Goal: Task Accomplishment & Management: Manage account settings

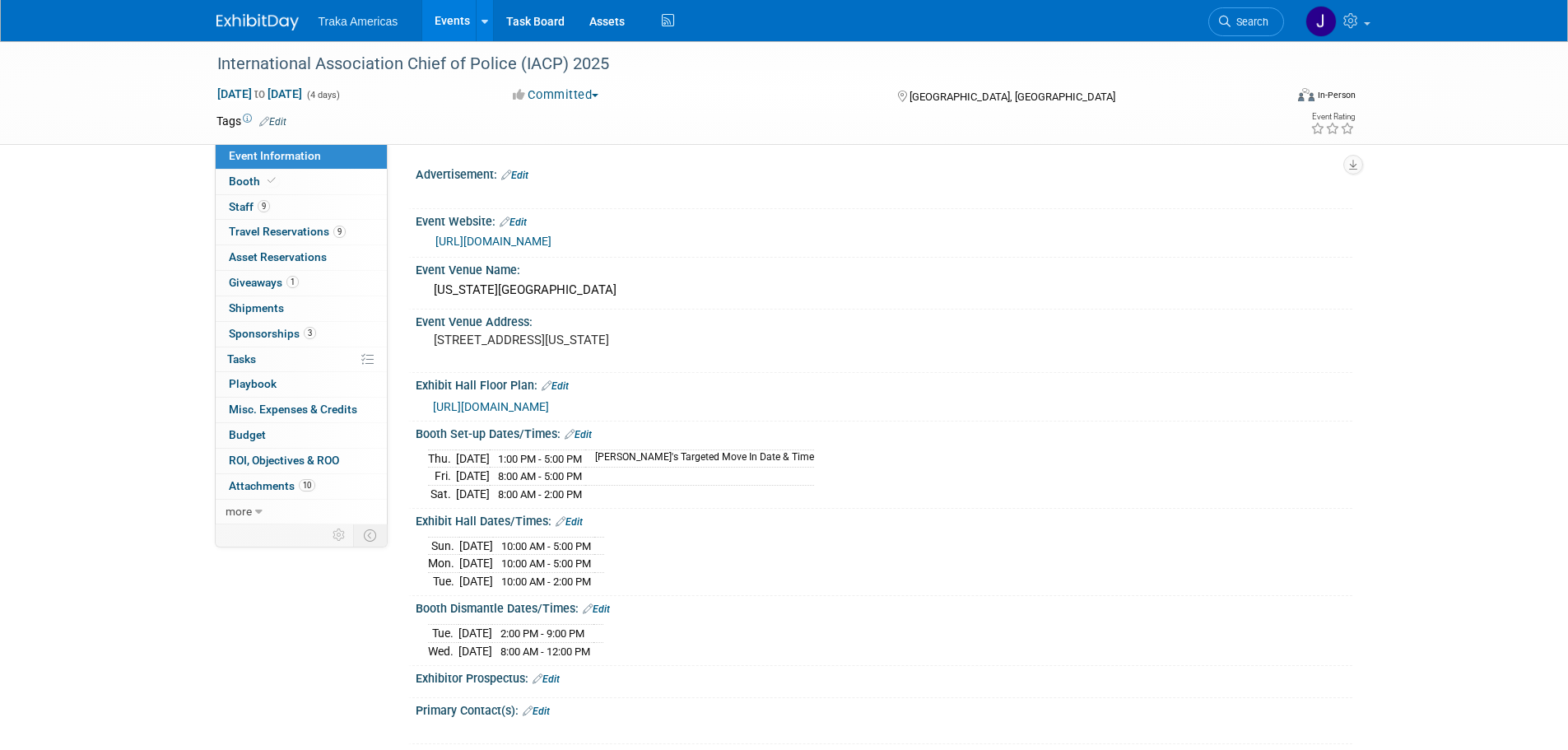
select select "National"
click at [244, 28] on img at bounding box center [257, 22] width 83 height 16
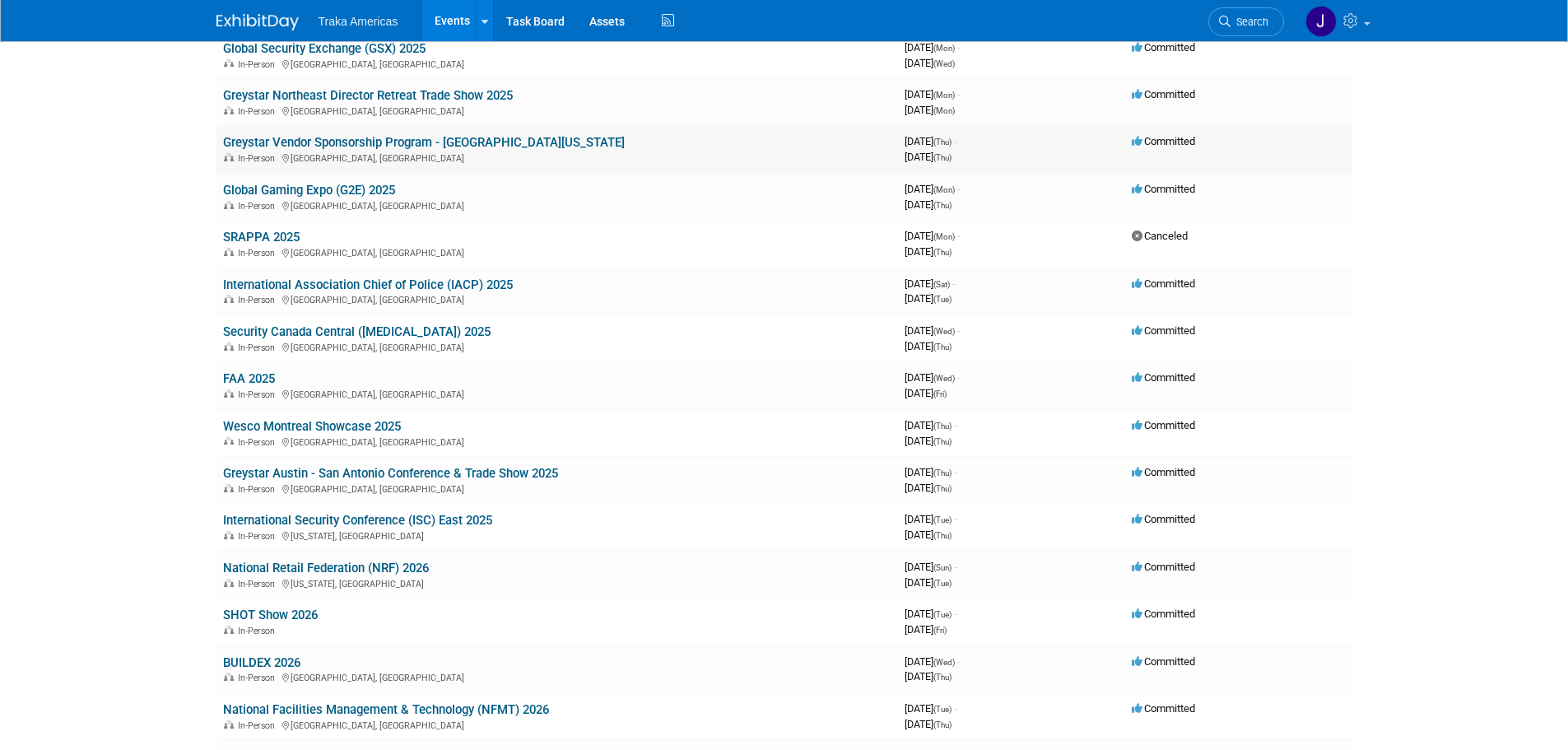
scroll to position [412, 0]
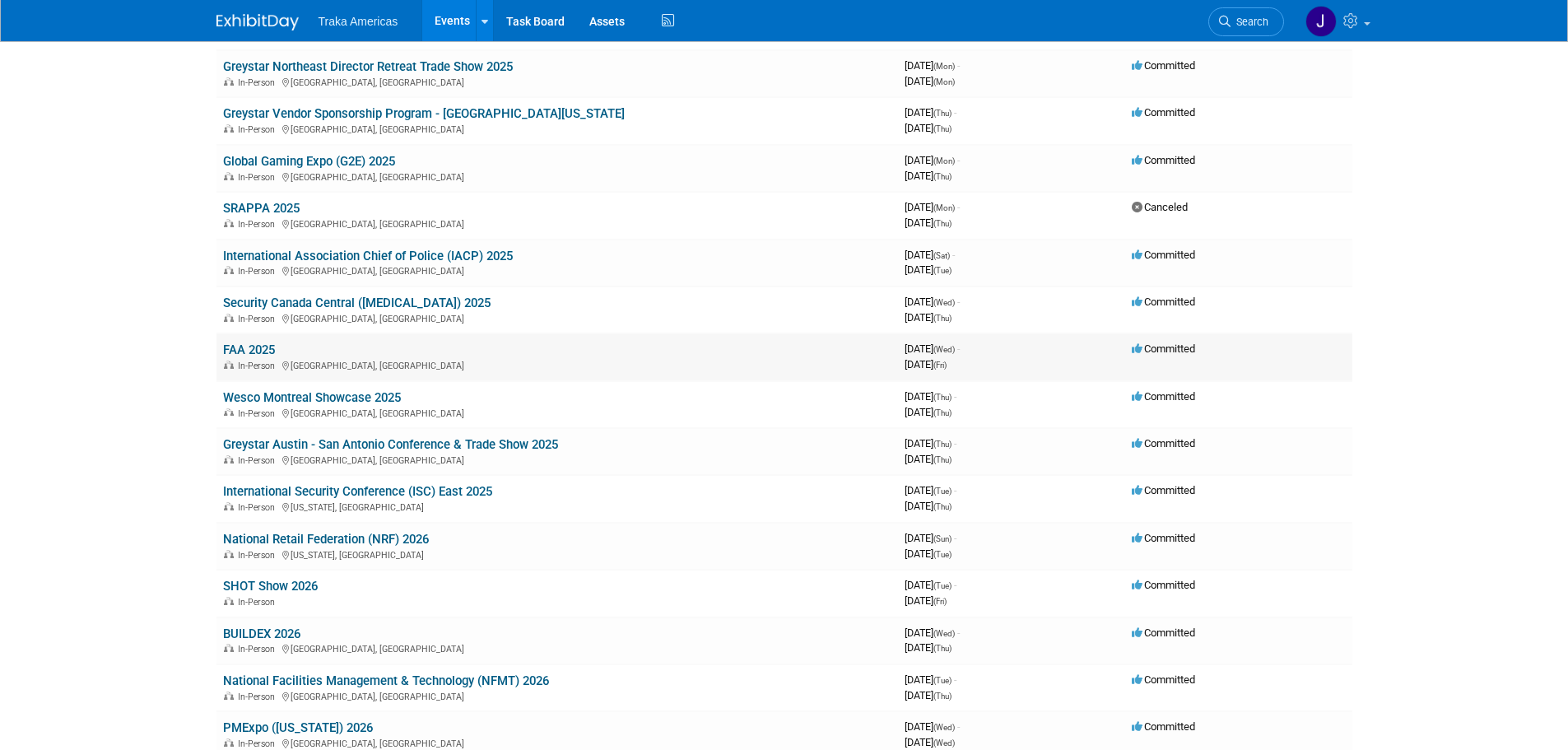
click at [243, 356] on link "FAA 2025" at bounding box center [249, 350] width 52 height 15
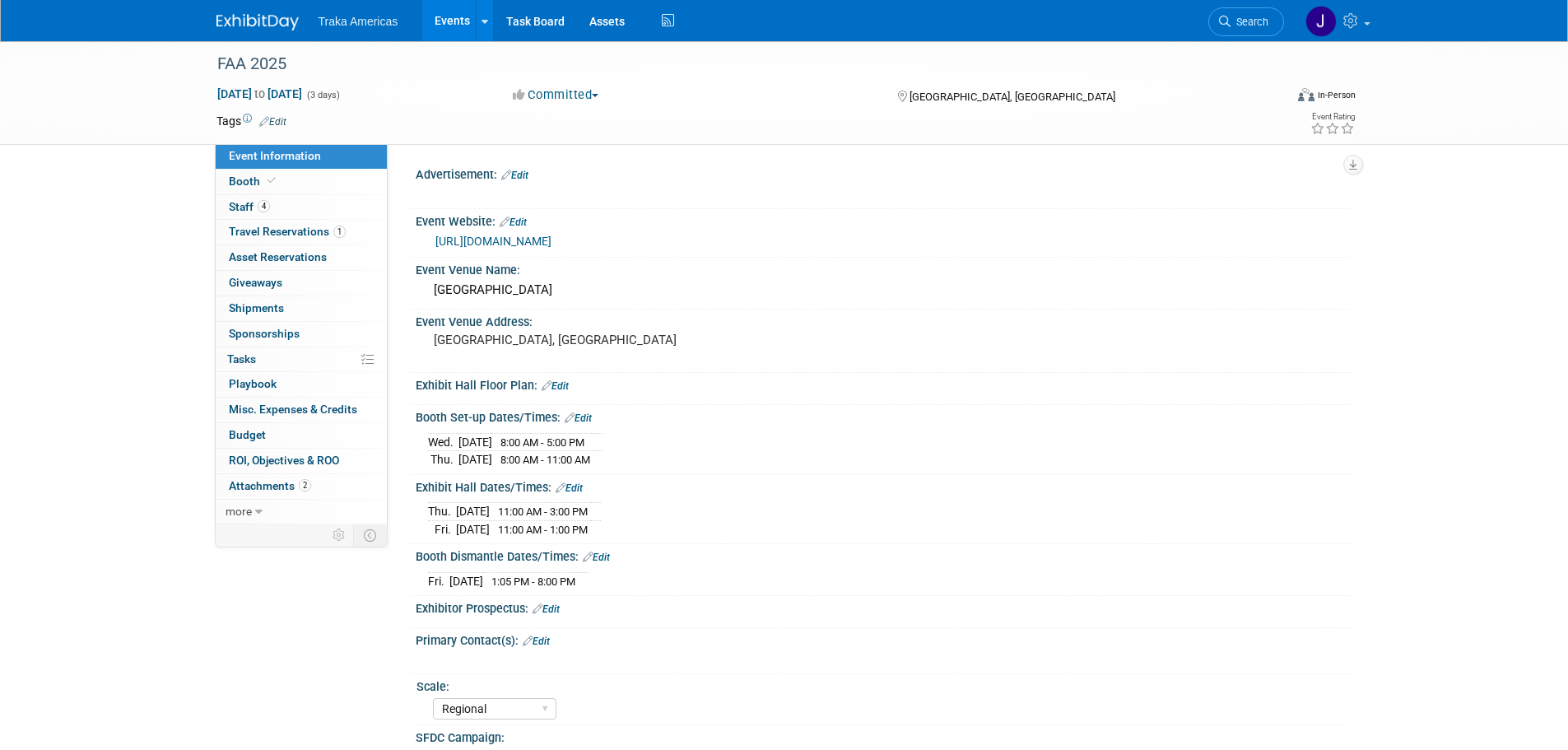
select select "Regional"
click at [286, 177] on link "Booth" at bounding box center [301, 182] width 171 height 25
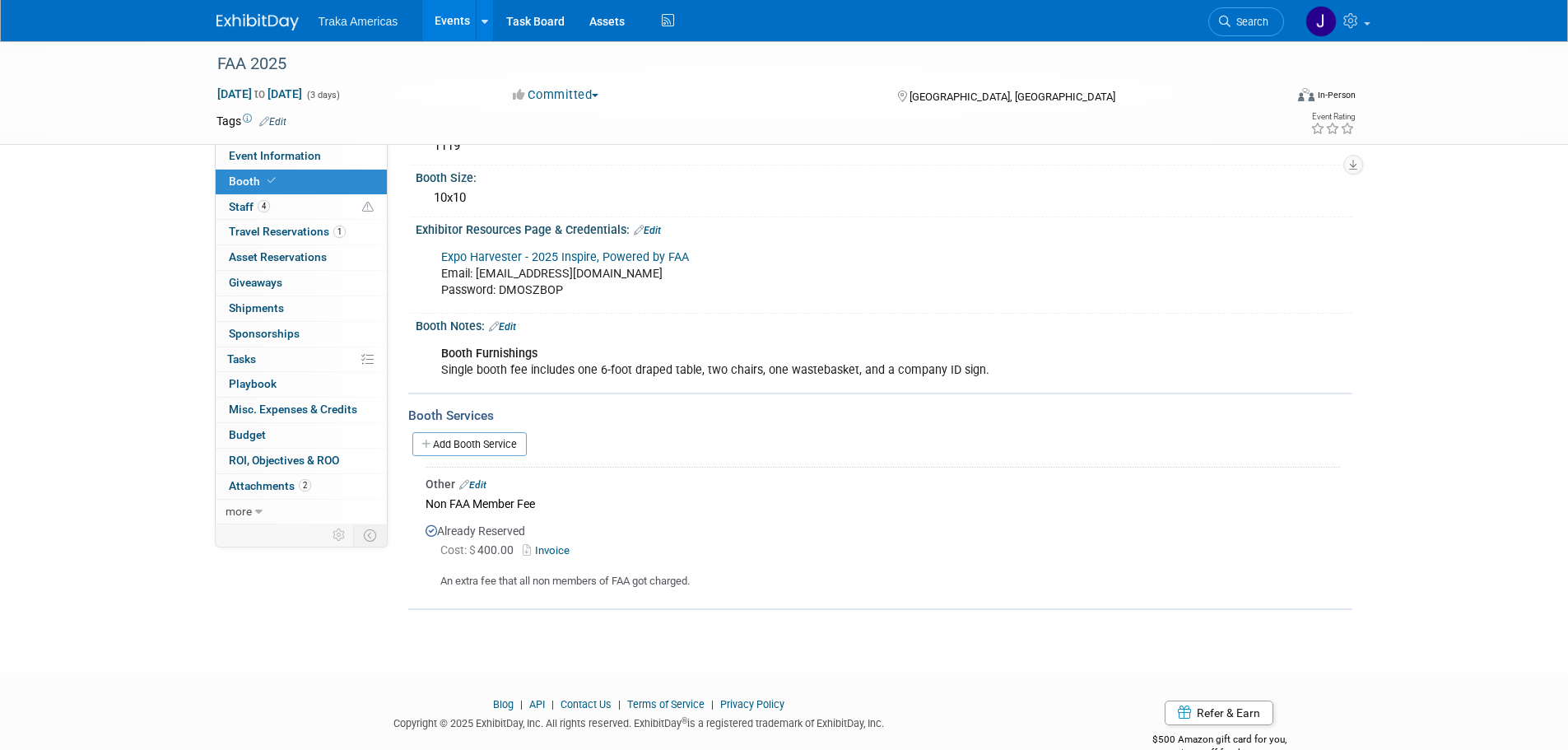
scroll to position [157, 0]
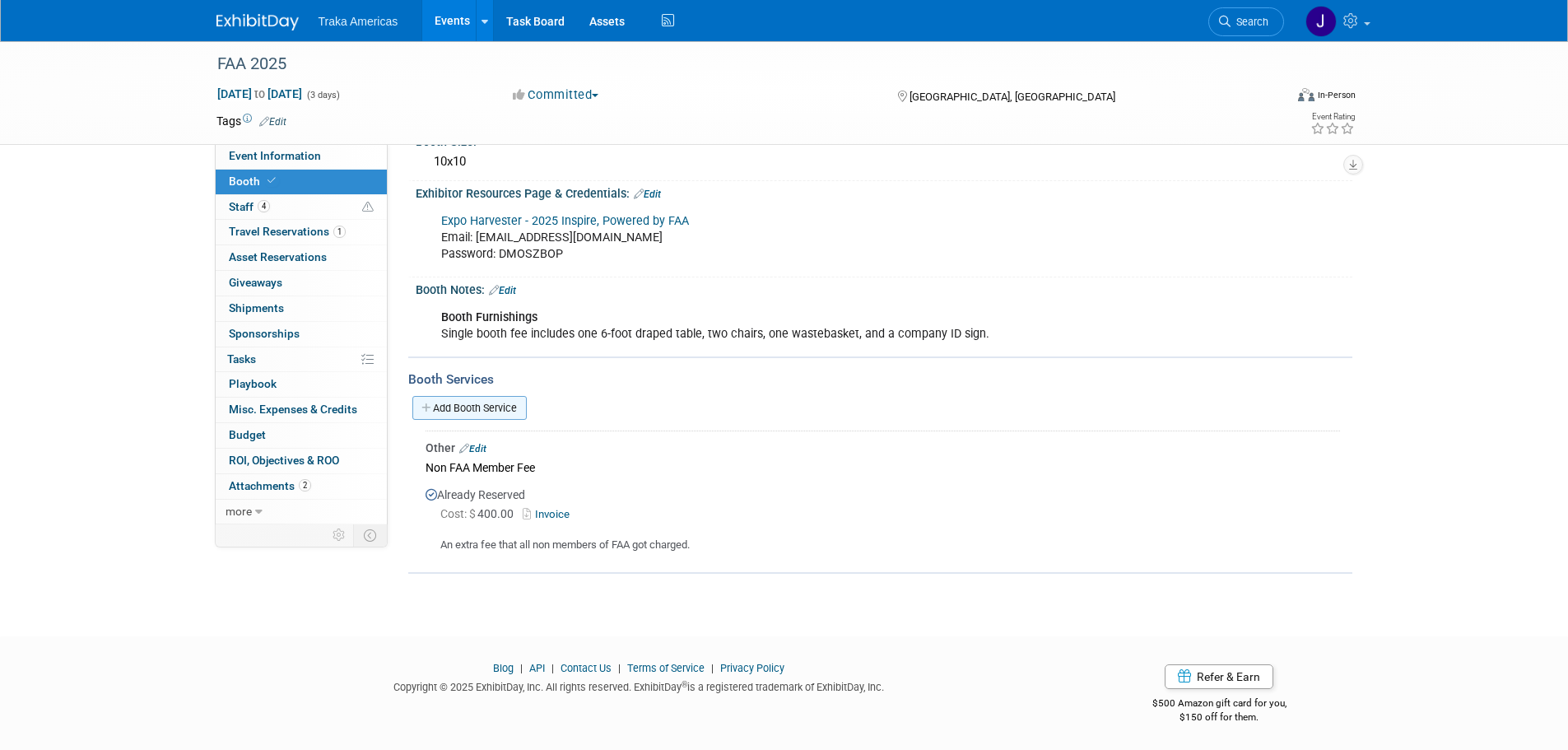
click at [477, 406] on link "Add Booth Service" at bounding box center [469, 408] width 115 height 24
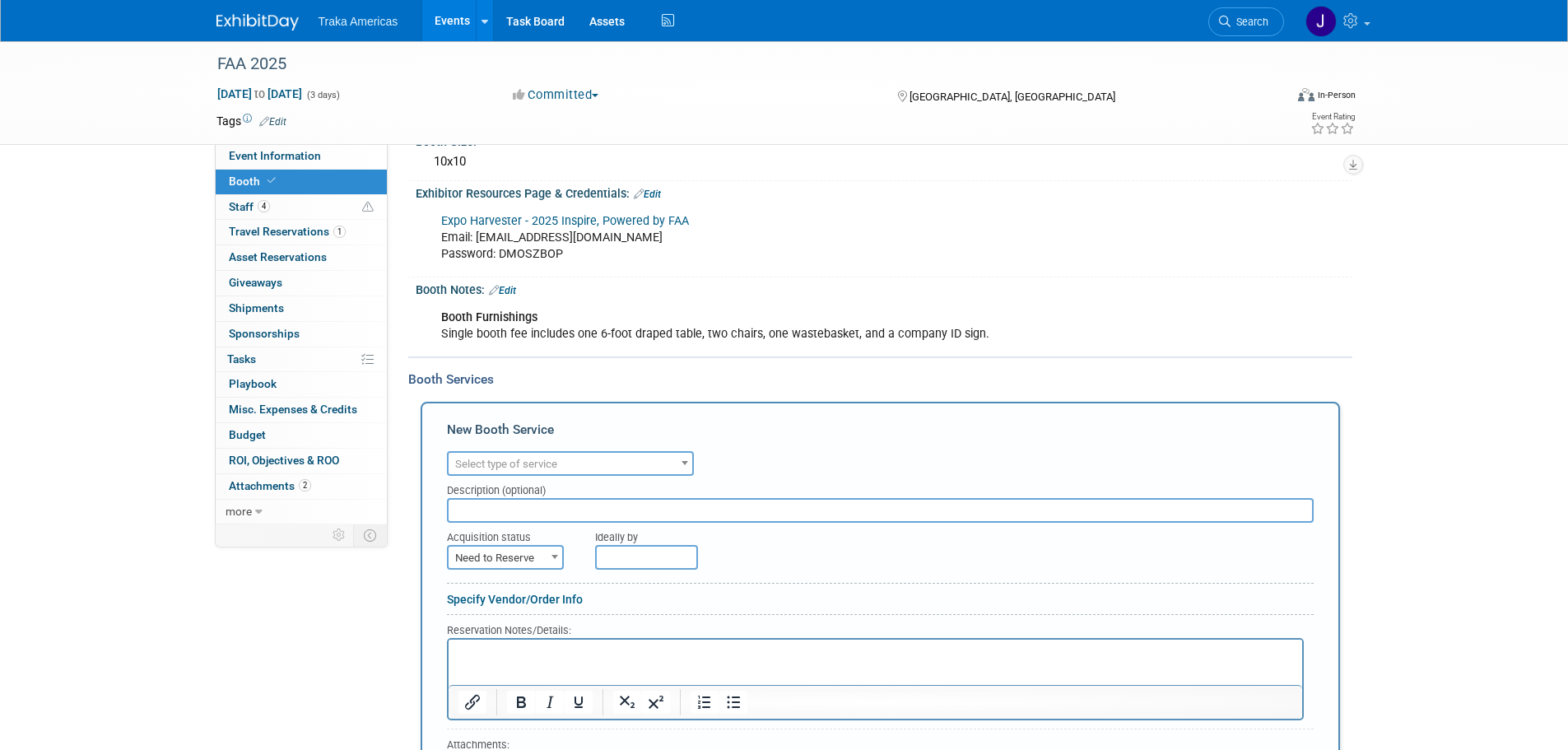
scroll to position [0, 0]
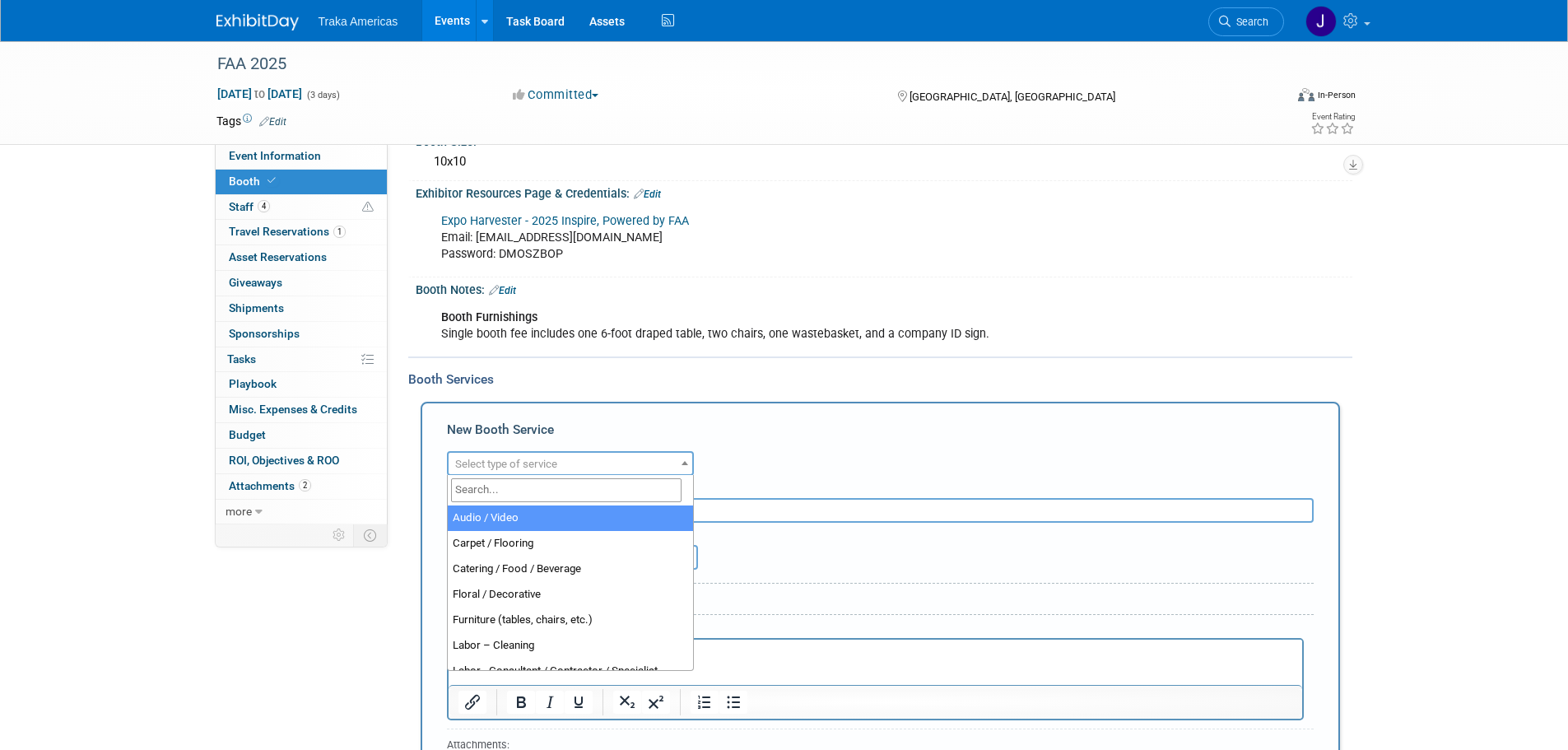
click at [679, 466] on span at bounding box center [685, 462] width 16 height 22
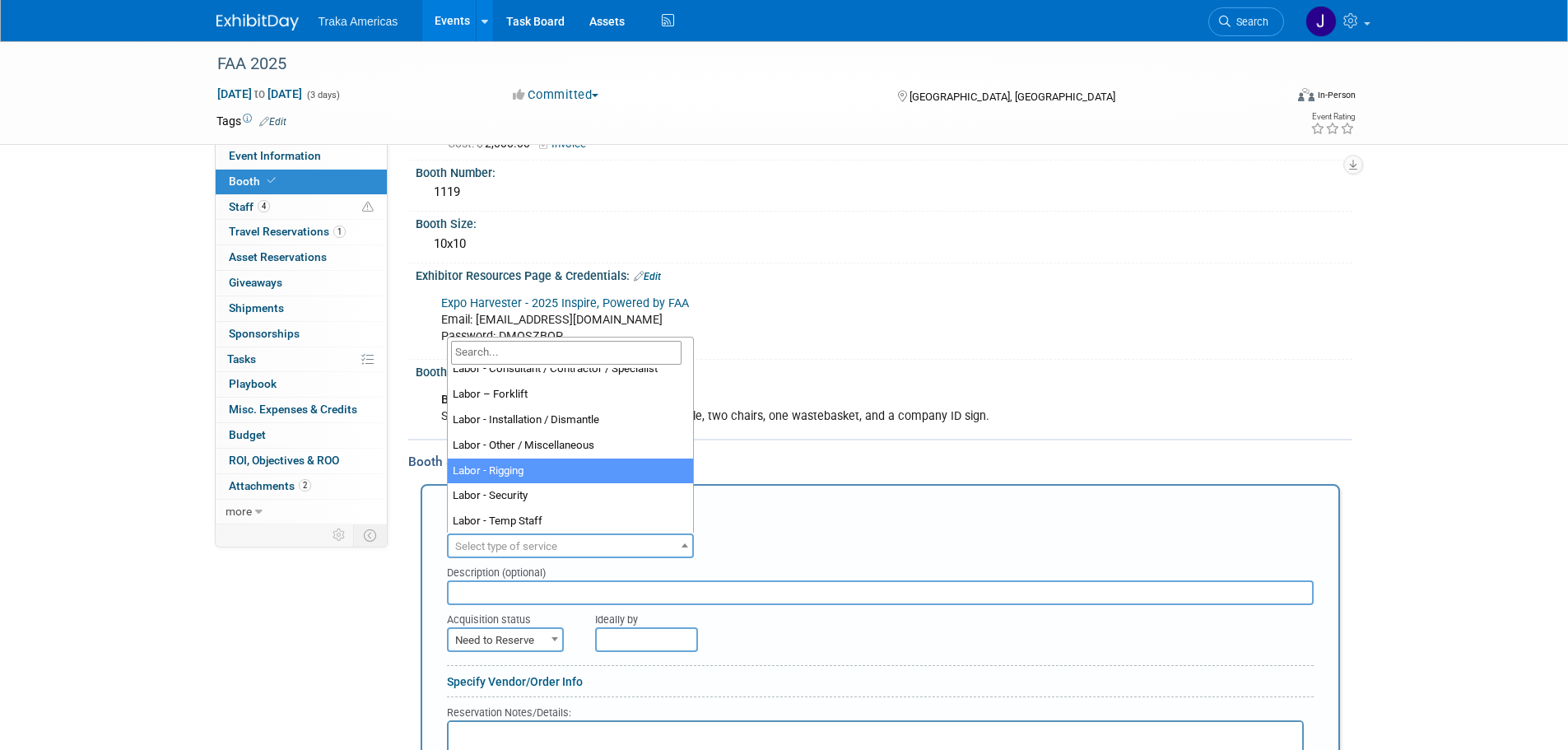
scroll to position [247, 0]
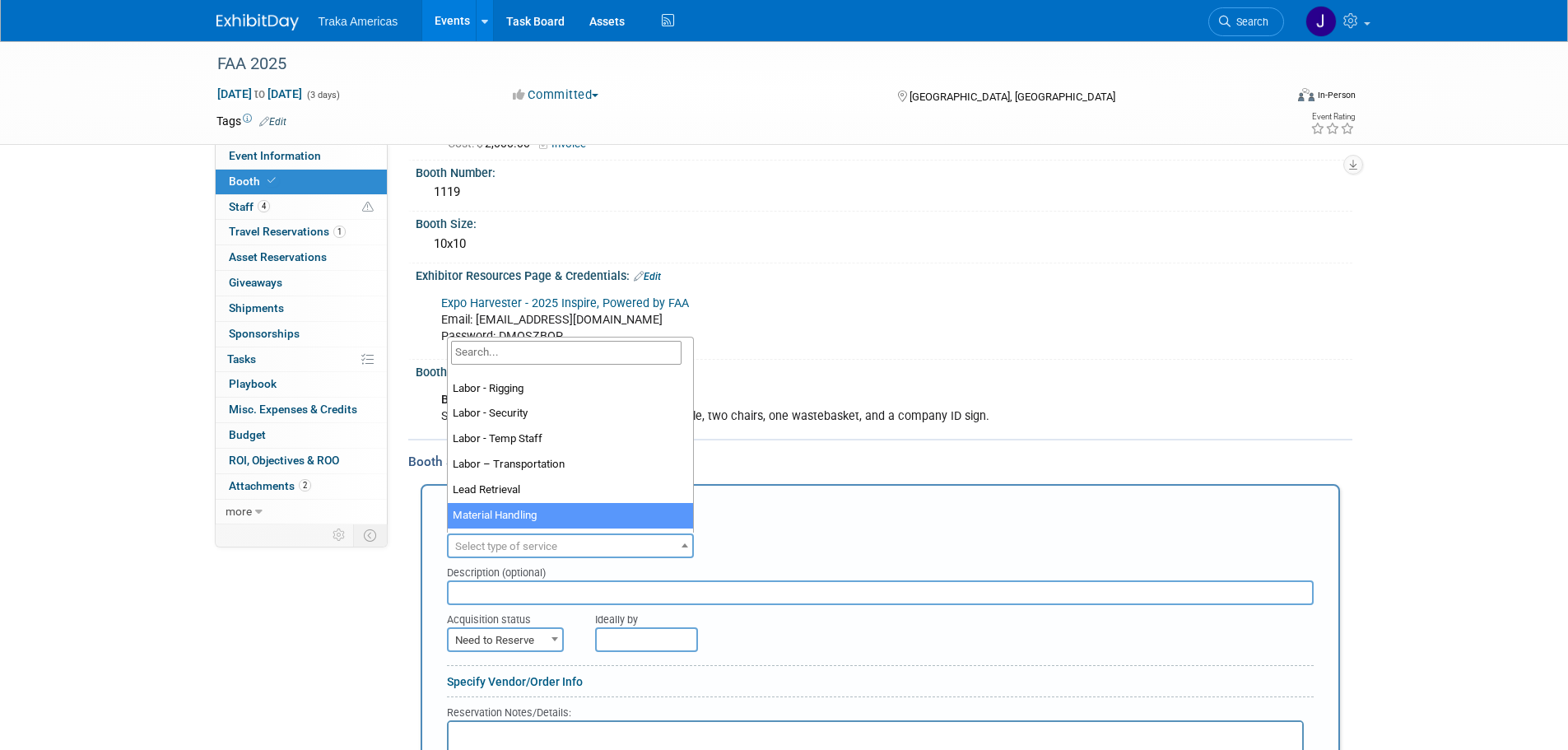
select select "10"
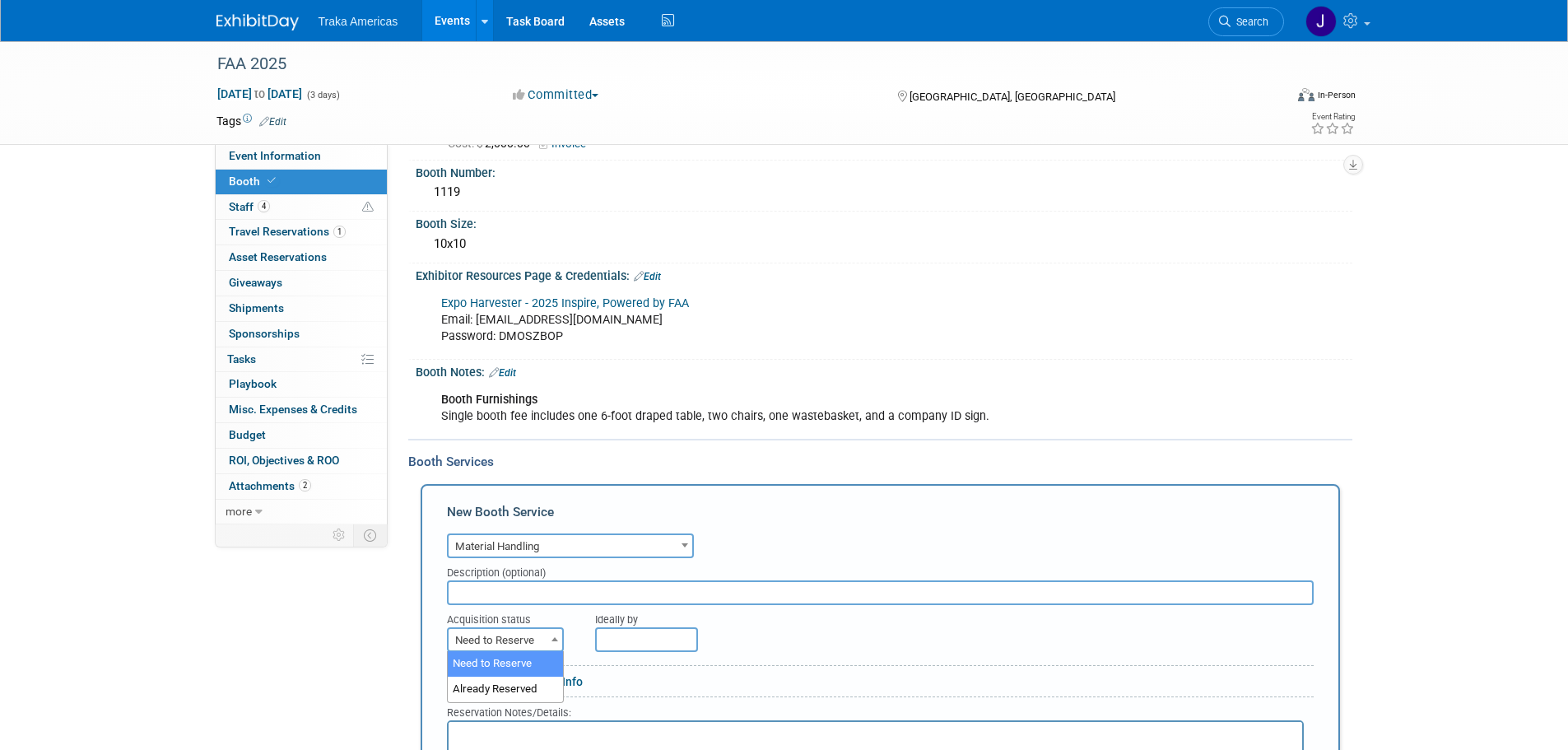
click at [542, 632] on span "Need to Reserve" at bounding box center [505, 640] width 114 height 23
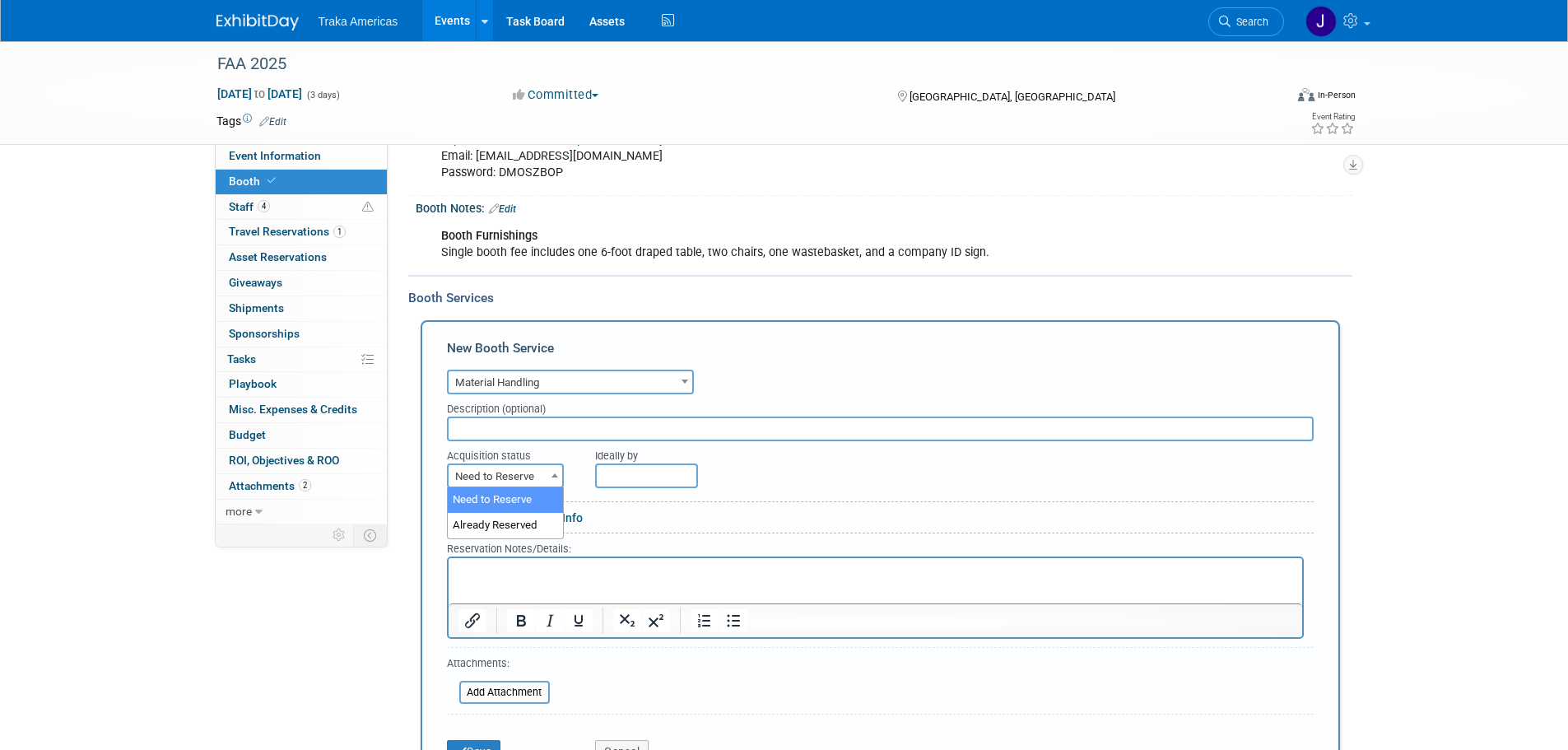
scroll to position [239, 0]
select select "2"
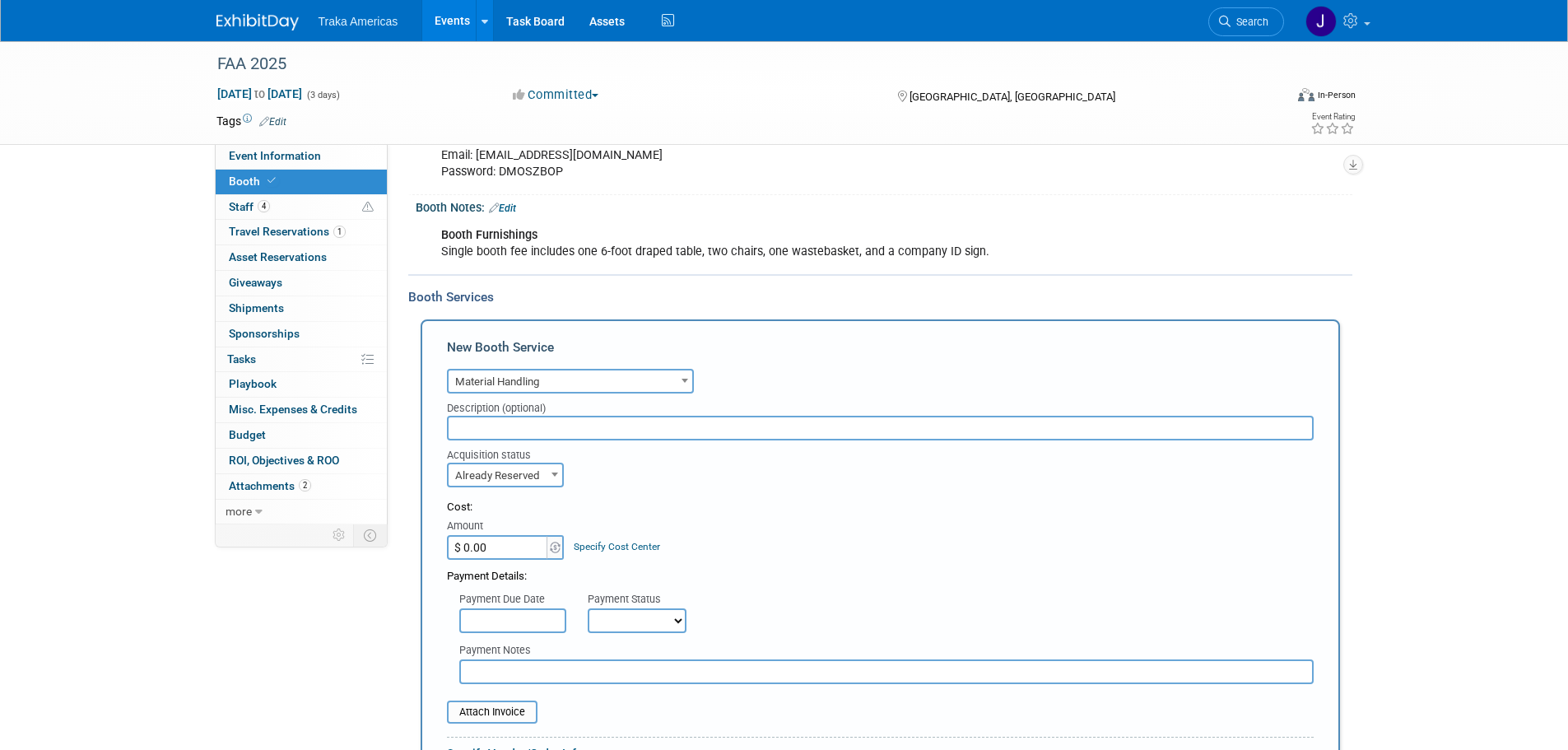
click at [519, 554] on input "$ 0.00" at bounding box center [498, 547] width 102 height 25
type input "$ 323.00"
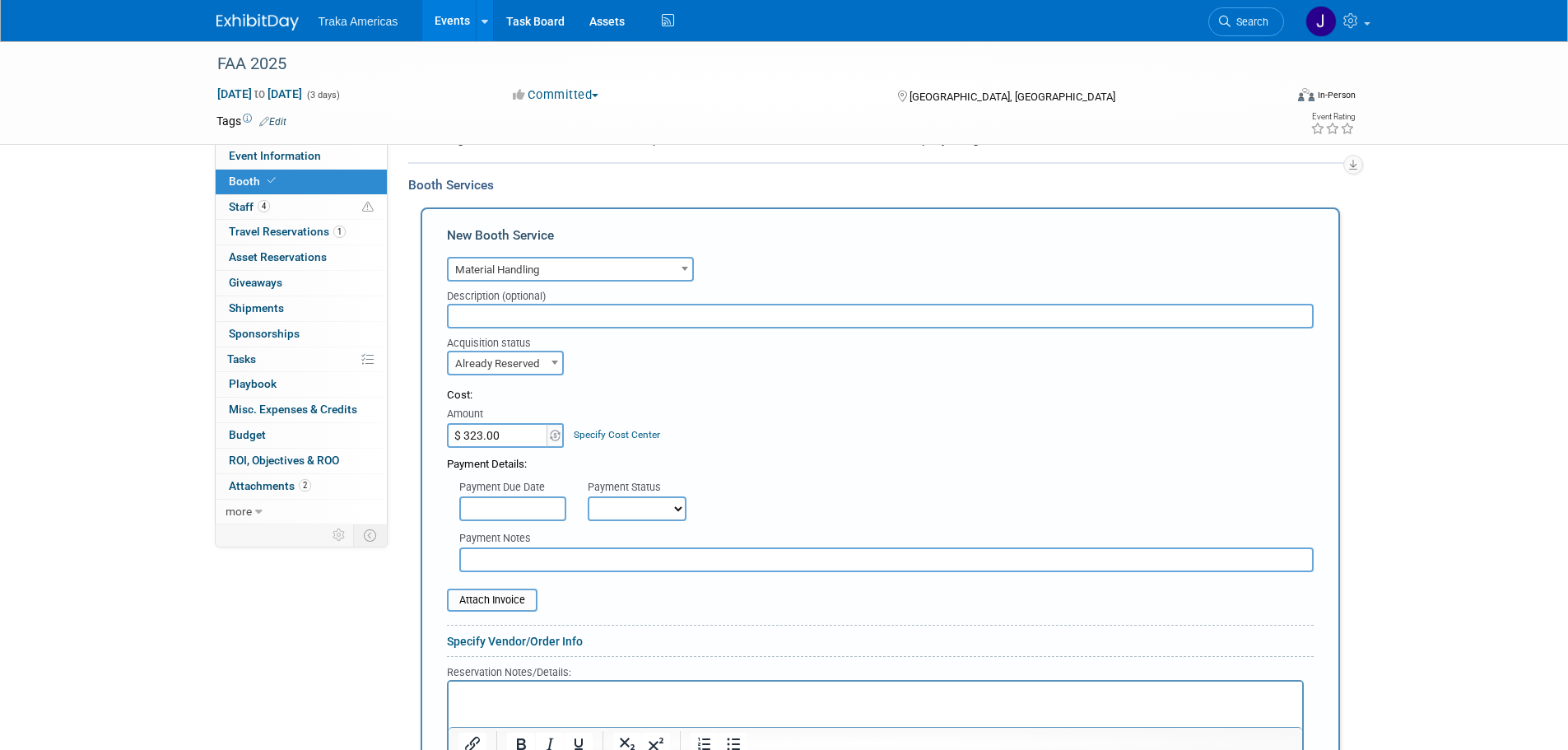
scroll to position [486, 0]
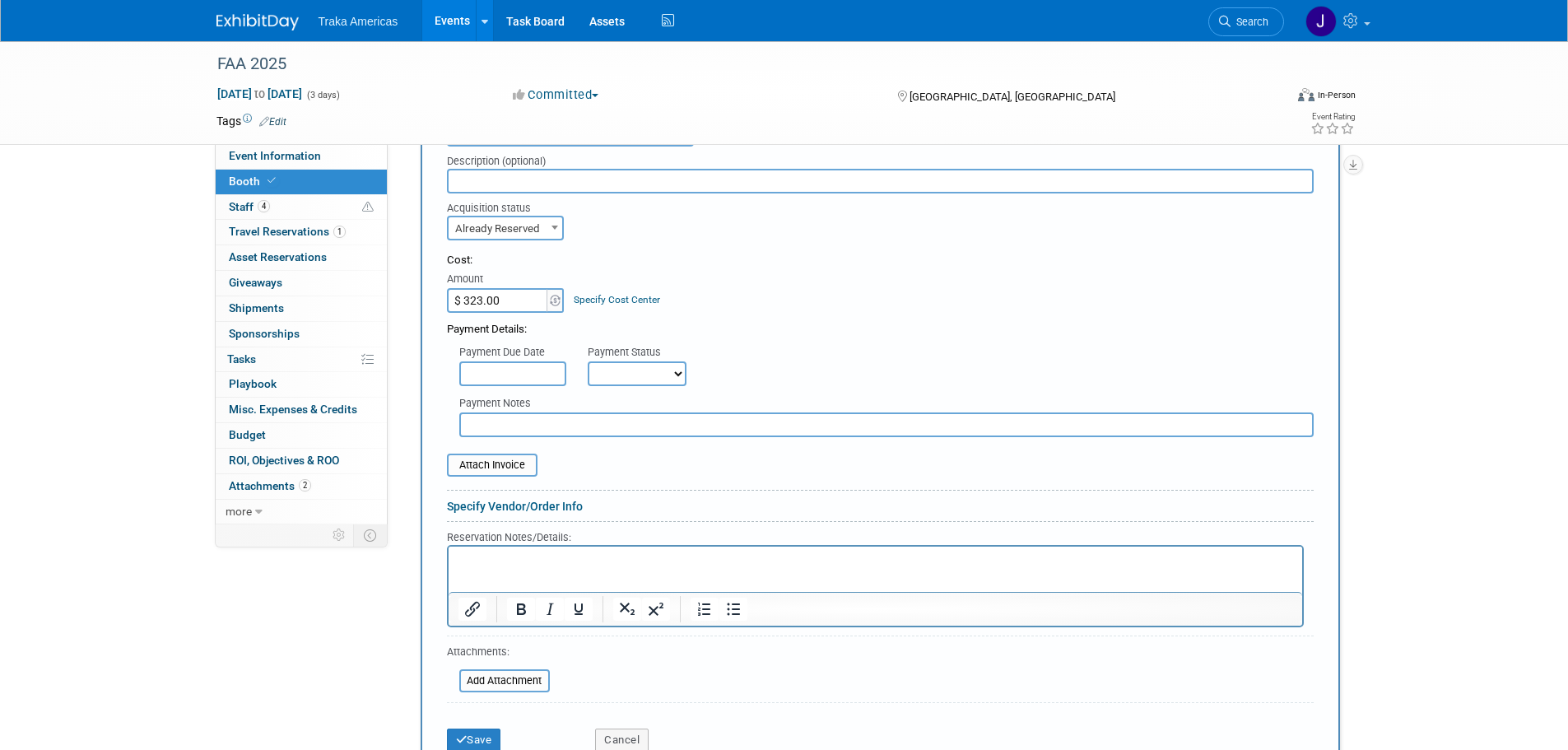
click at [720, 567] on p "Rich Text Area. Press ALT-0 for help." at bounding box center [874, 560] width 834 height 15
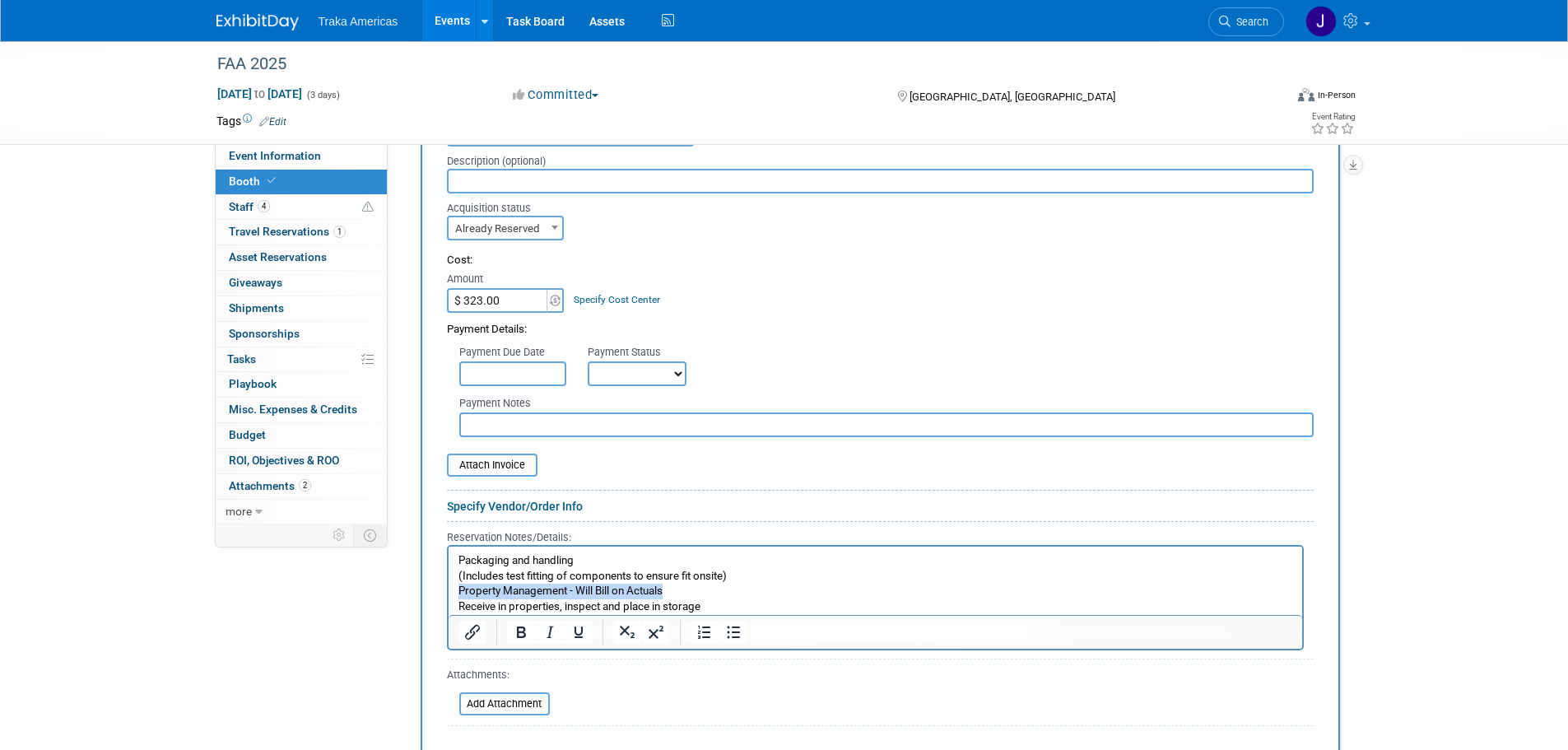
drag, startPoint x: 686, startPoint y: 594, endPoint x: 885, endPoint y: 1134, distance: 575.5
click at [448, 589] on html "Packaging and handling (Includes test fitting of components to ensure fit onsit…" at bounding box center [874, 580] width 853 height 68
copy p "Property Management - Will Bill on Actuals"
click at [452, 555] on html "Packaging and handling (Includes test fitting of components to ensure fit onsit…" at bounding box center [874, 580] width 853 height 68
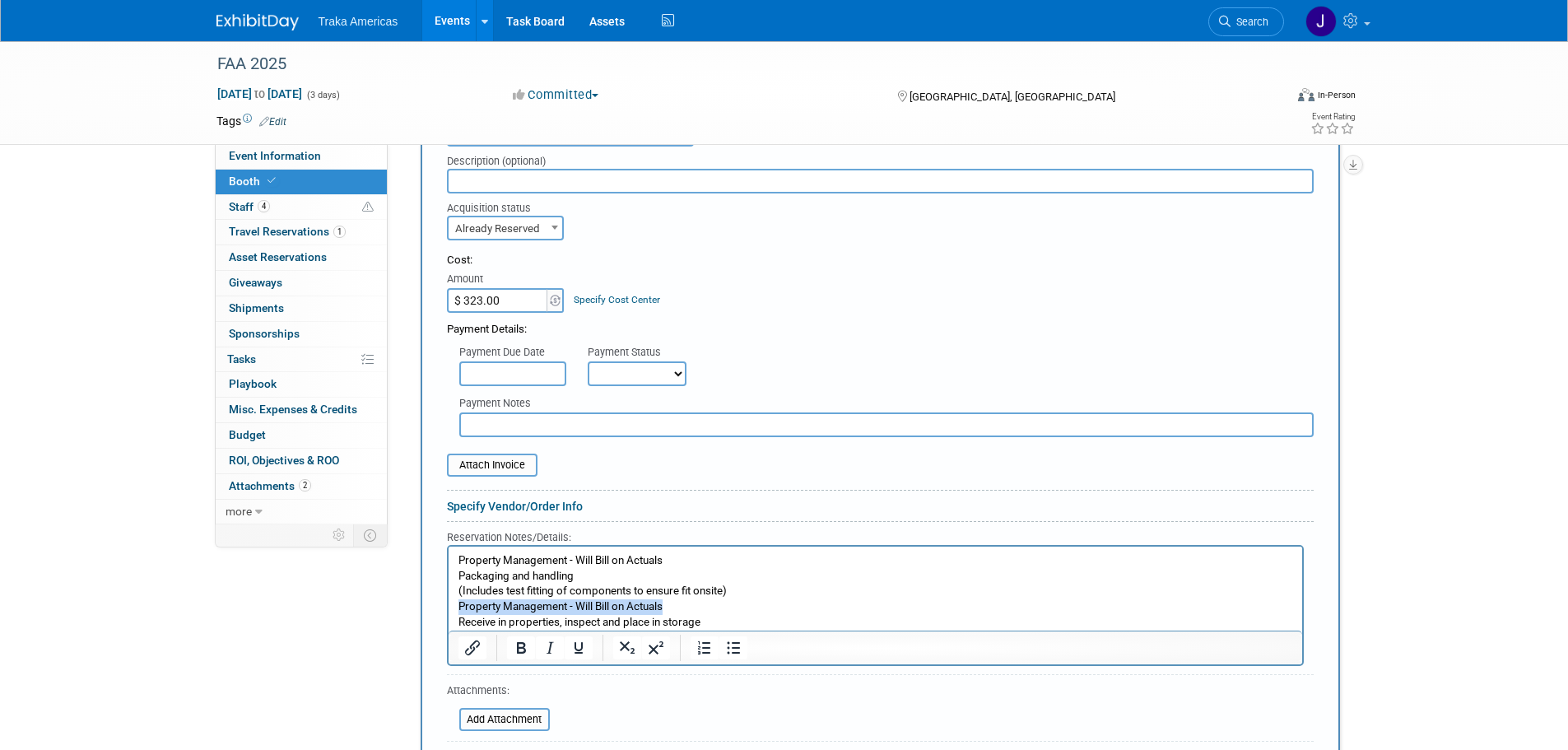
drag, startPoint x: 675, startPoint y: 613, endPoint x: 444, endPoint y: 609, distance: 231.0
click at [448, 609] on html "Property Management - Will Bill on Actuals Packaging and handling (Includes tes…" at bounding box center [874, 587] width 853 height 84
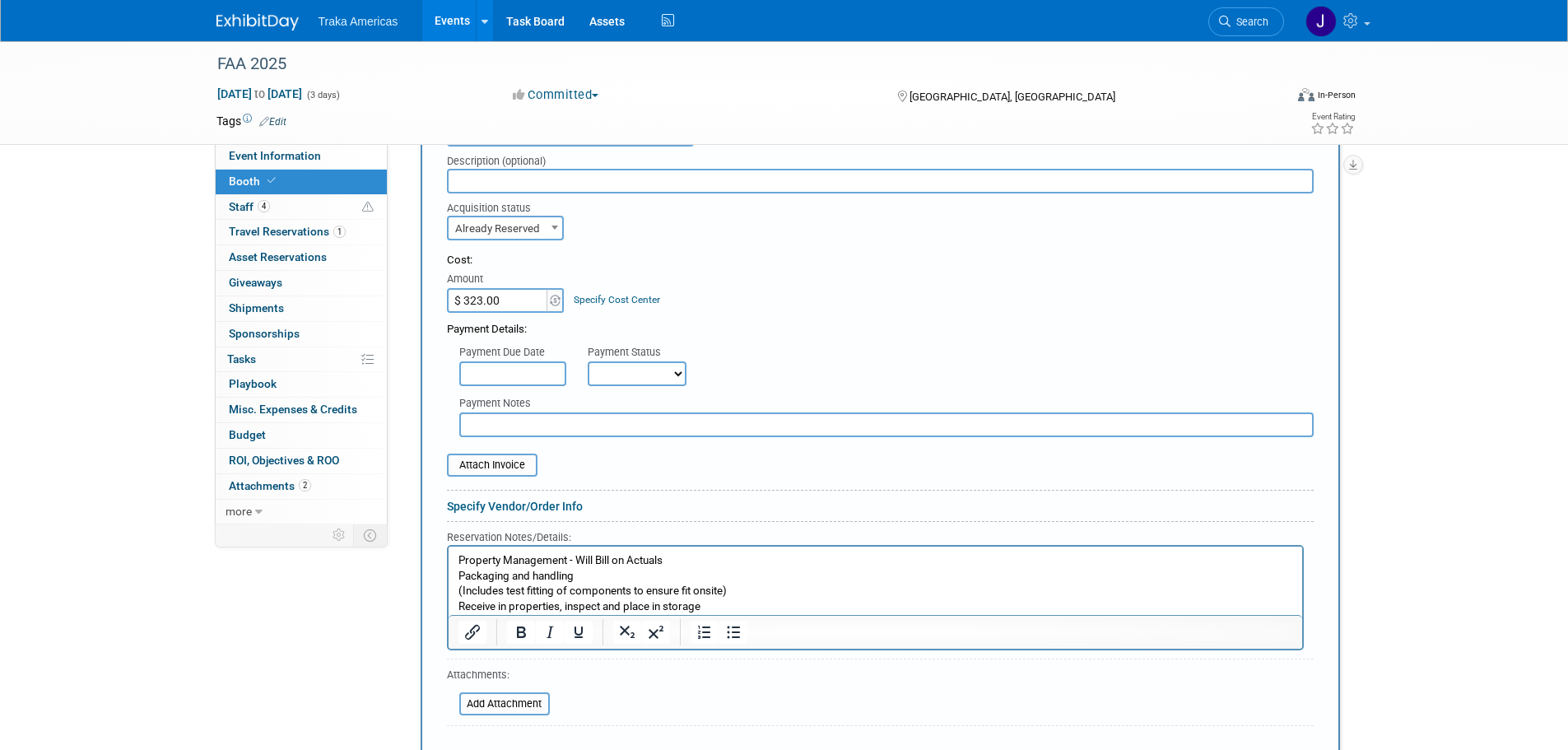
click at [733, 604] on p "Packaging and handling (Includes test fitting of components to ensure fit onsit…" at bounding box center [874, 591] width 834 height 46
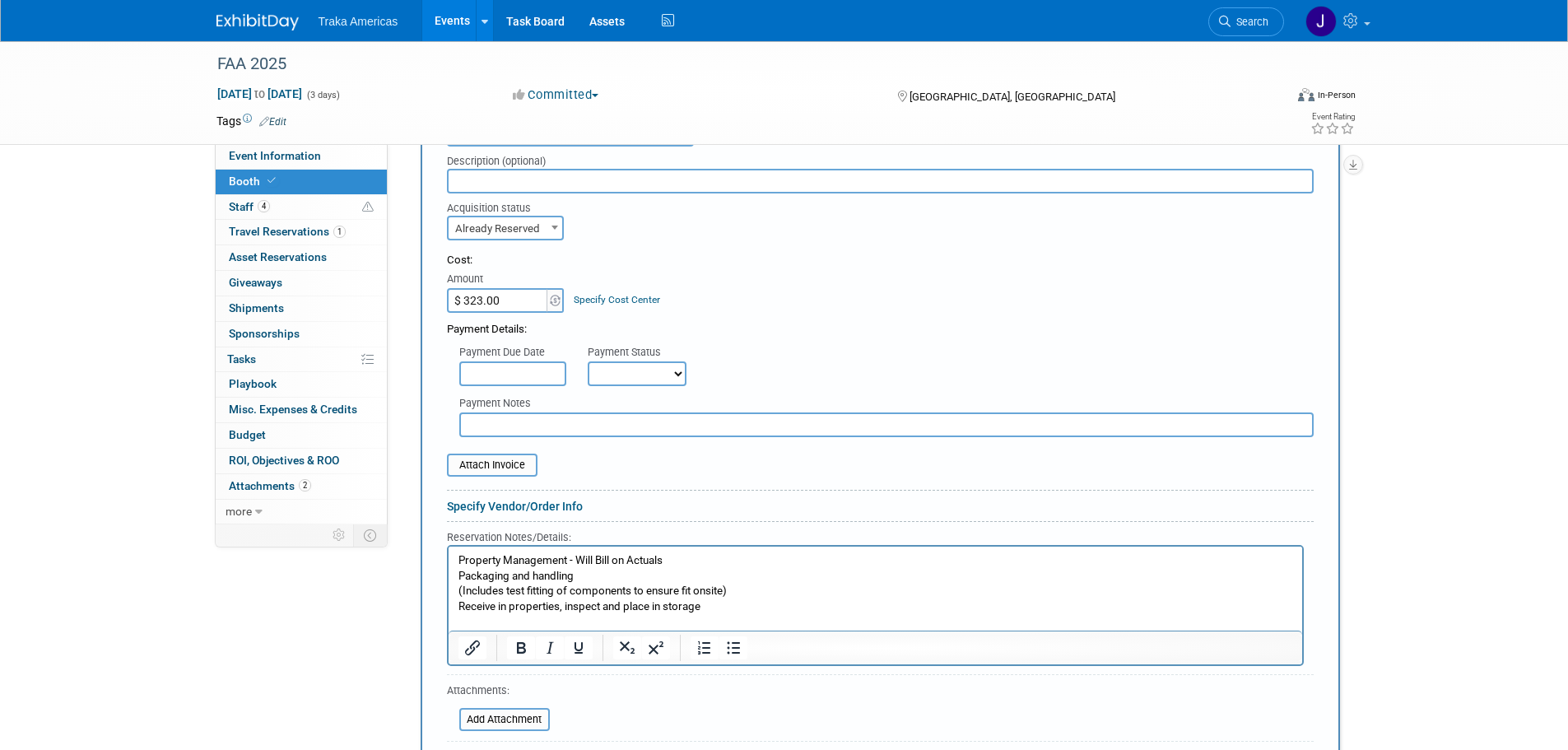
click at [756, 616] on p "Rich Text Area. Press ALT-0 for help." at bounding box center [874, 622] width 834 height 15
type input "$ 543.00"
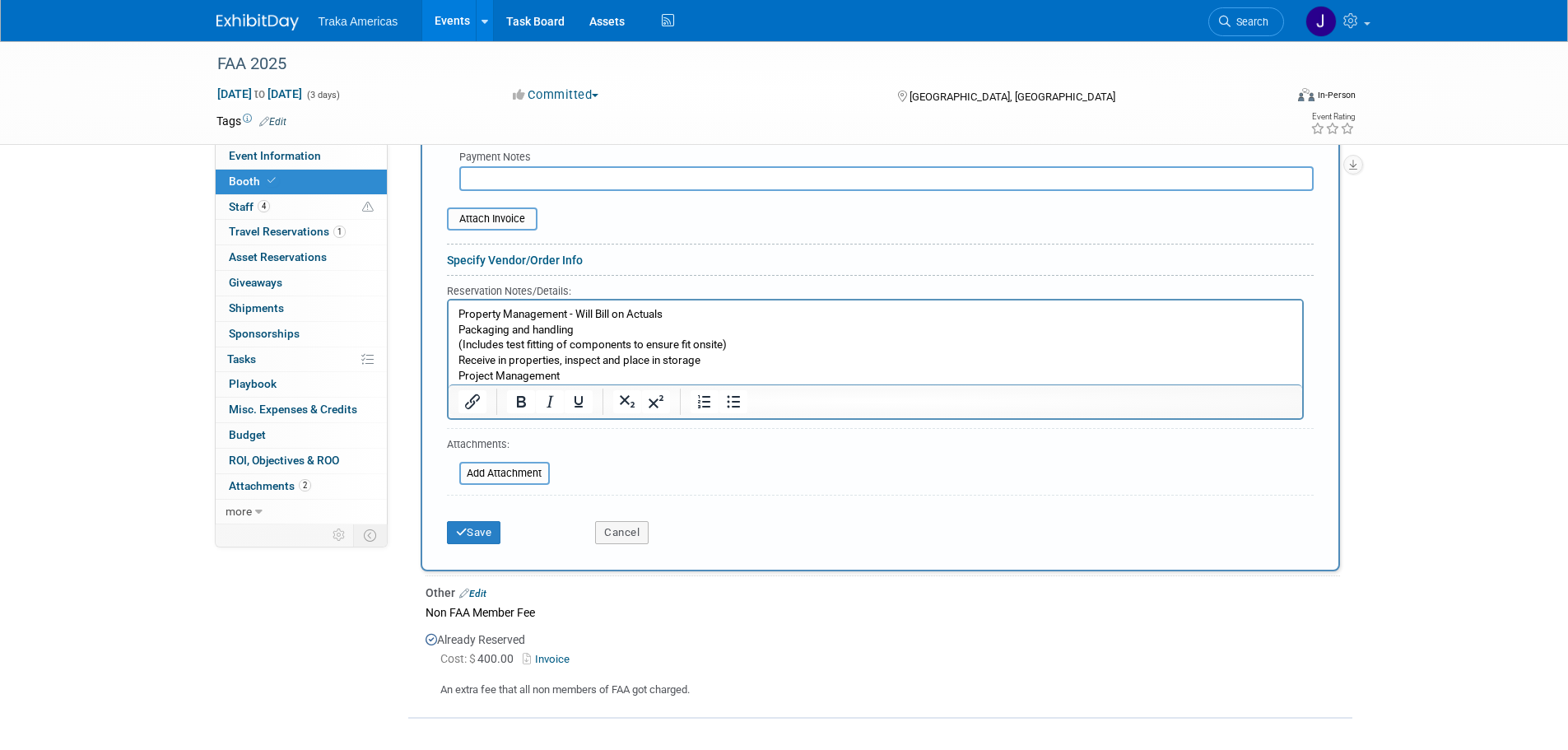
scroll to position [733, 0]
click at [504, 209] on input "file" at bounding box center [437, 218] width 195 height 20
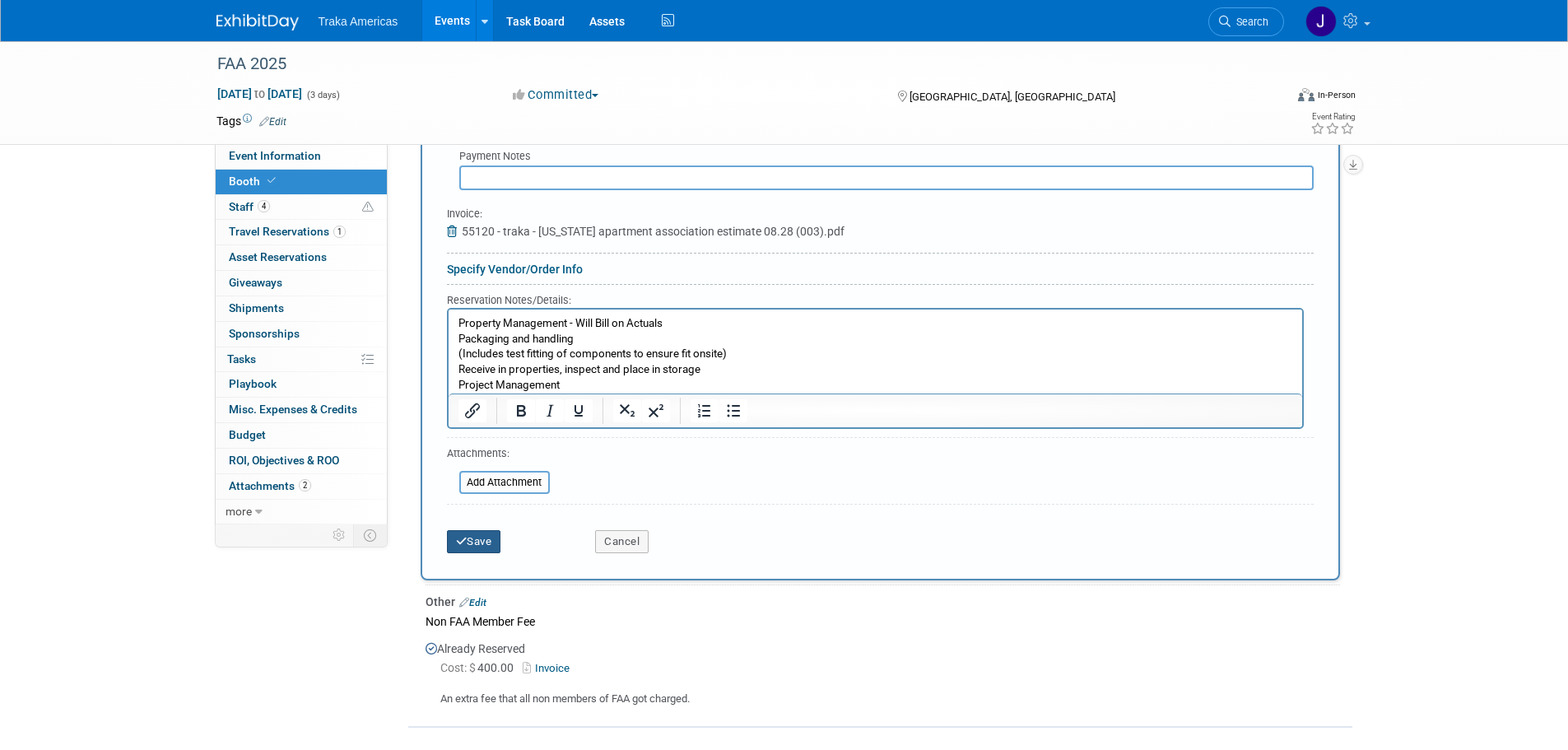
click at [481, 534] on button "Save" at bounding box center [474, 541] width 54 height 23
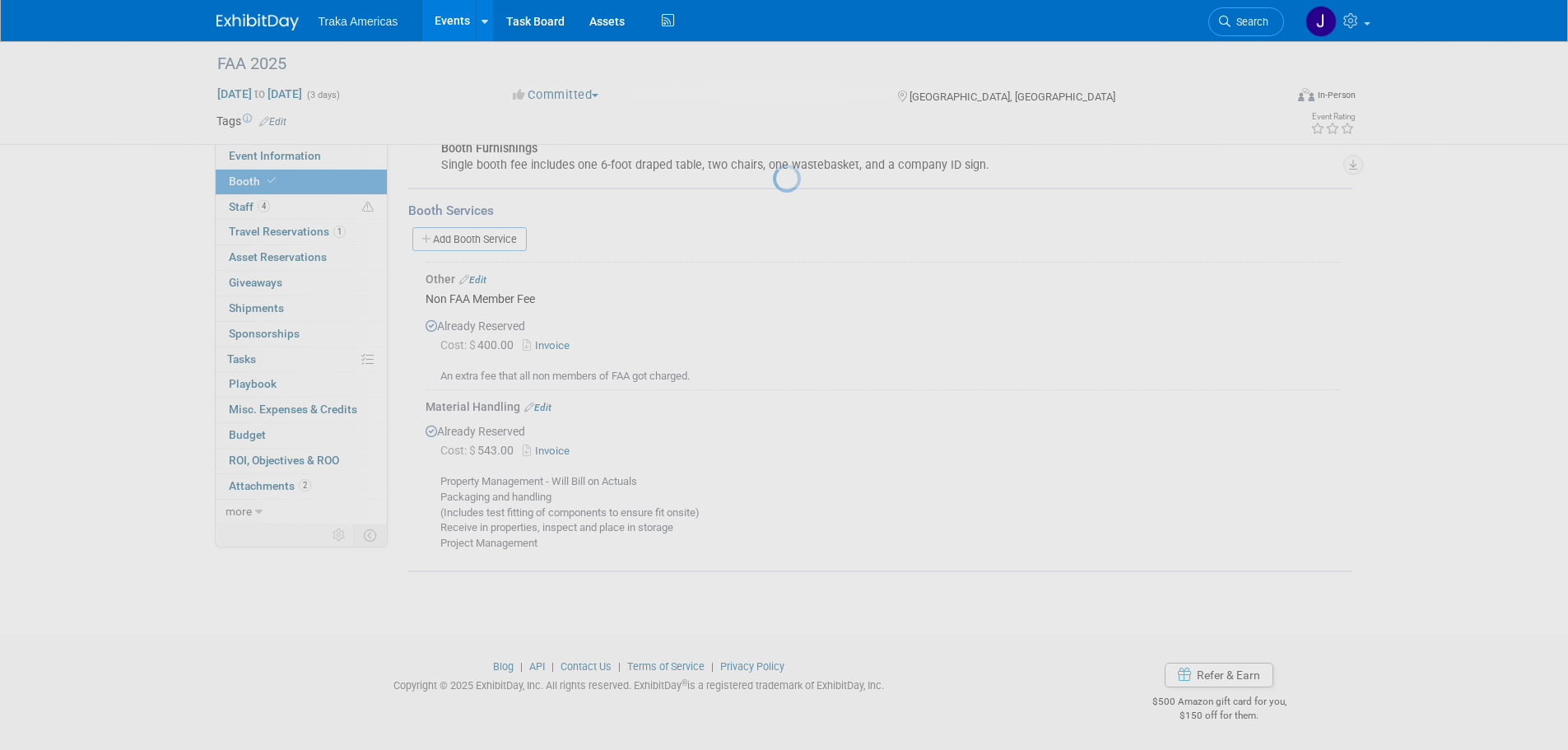
scroll to position [323, 0]
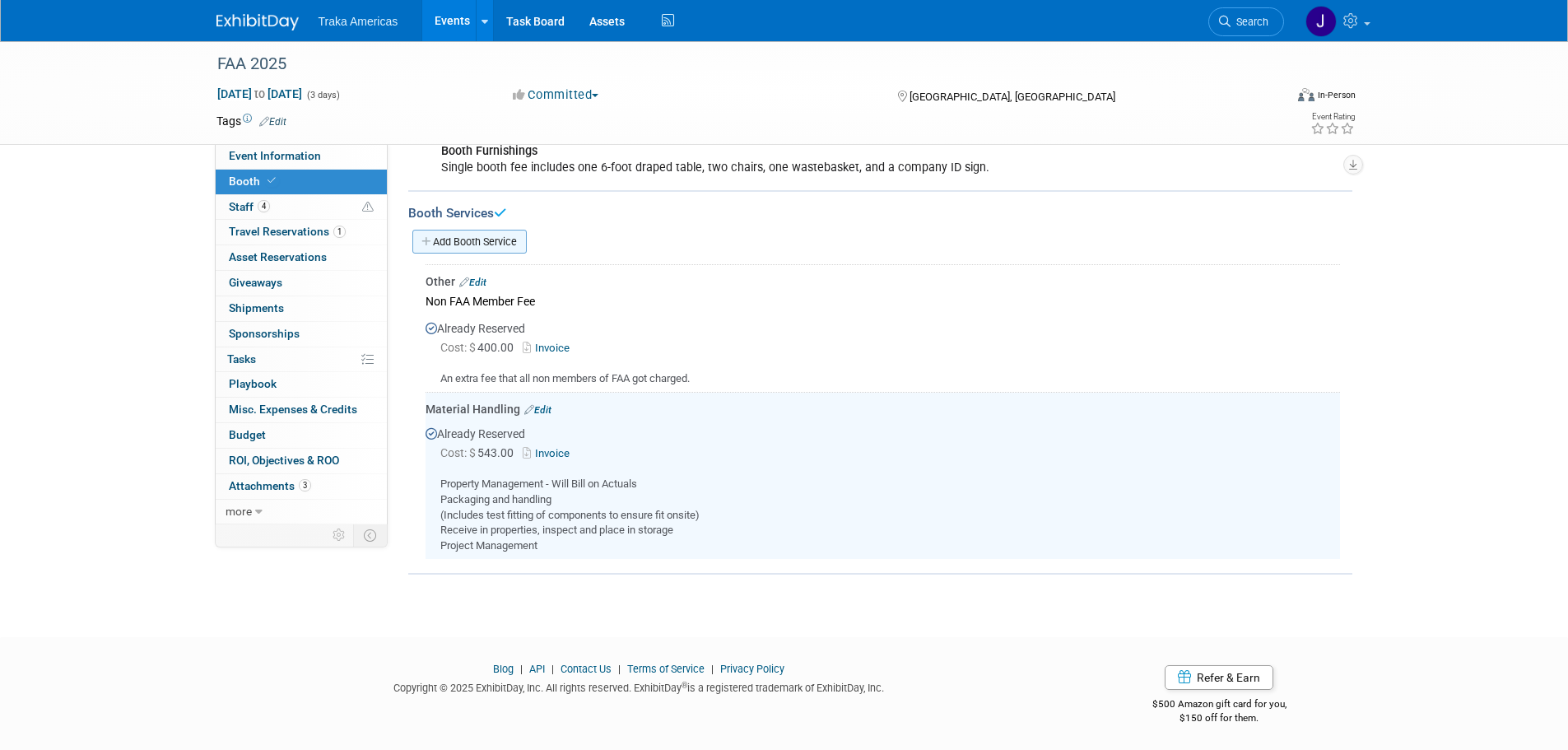
click at [484, 241] on link "Add Booth Service" at bounding box center [469, 242] width 115 height 24
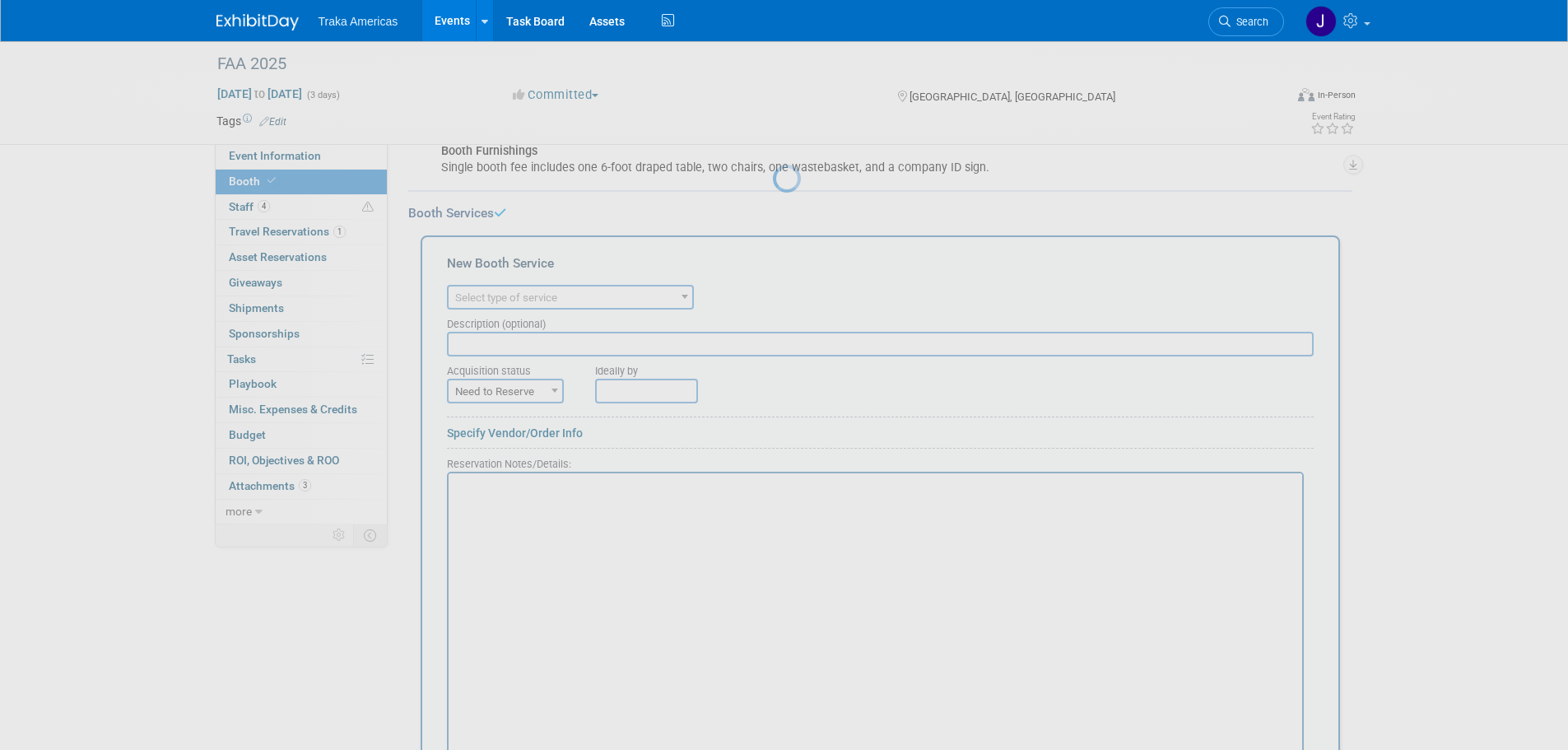
scroll to position [0, 0]
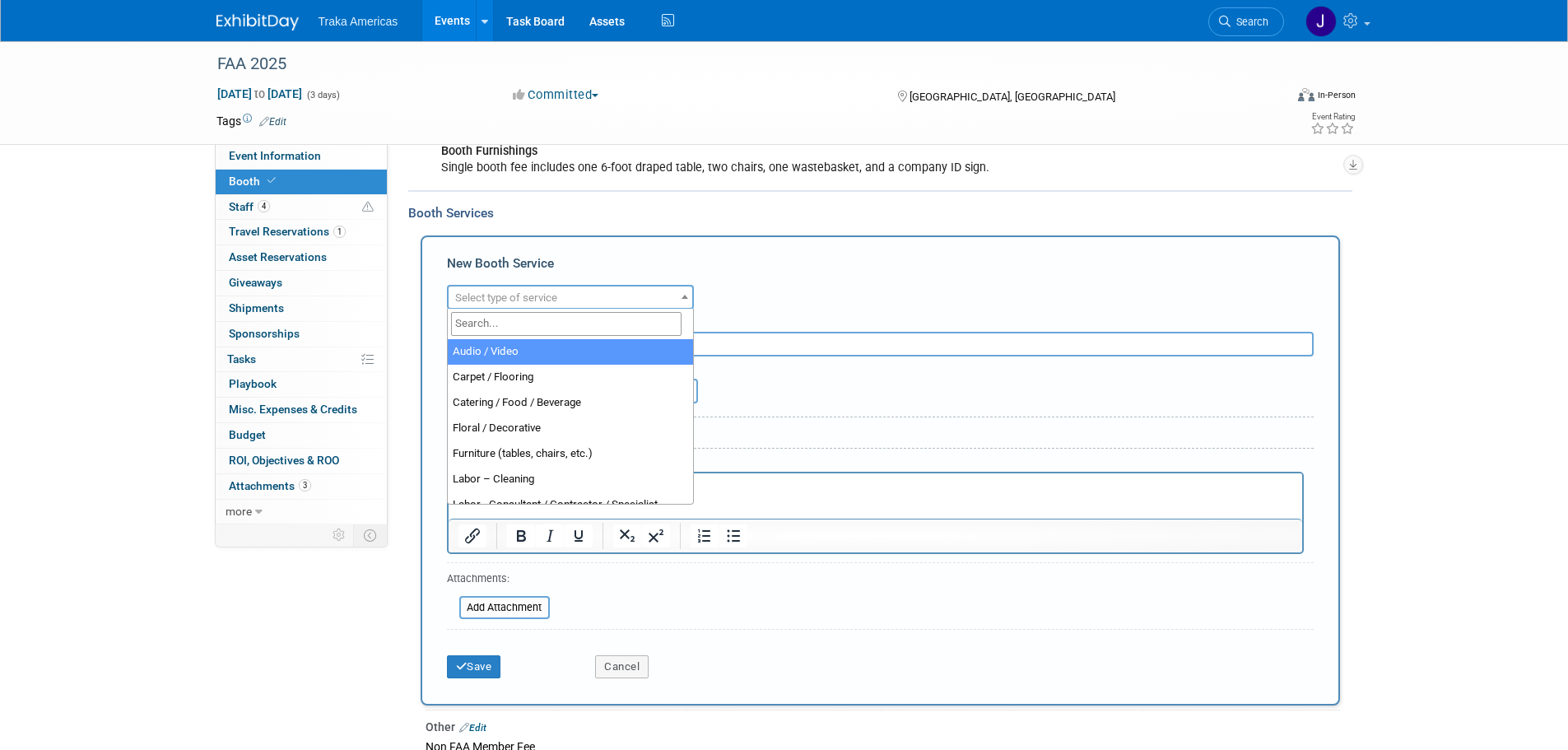
click at [544, 291] on span "Select type of service" at bounding box center [505, 297] width 102 height 12
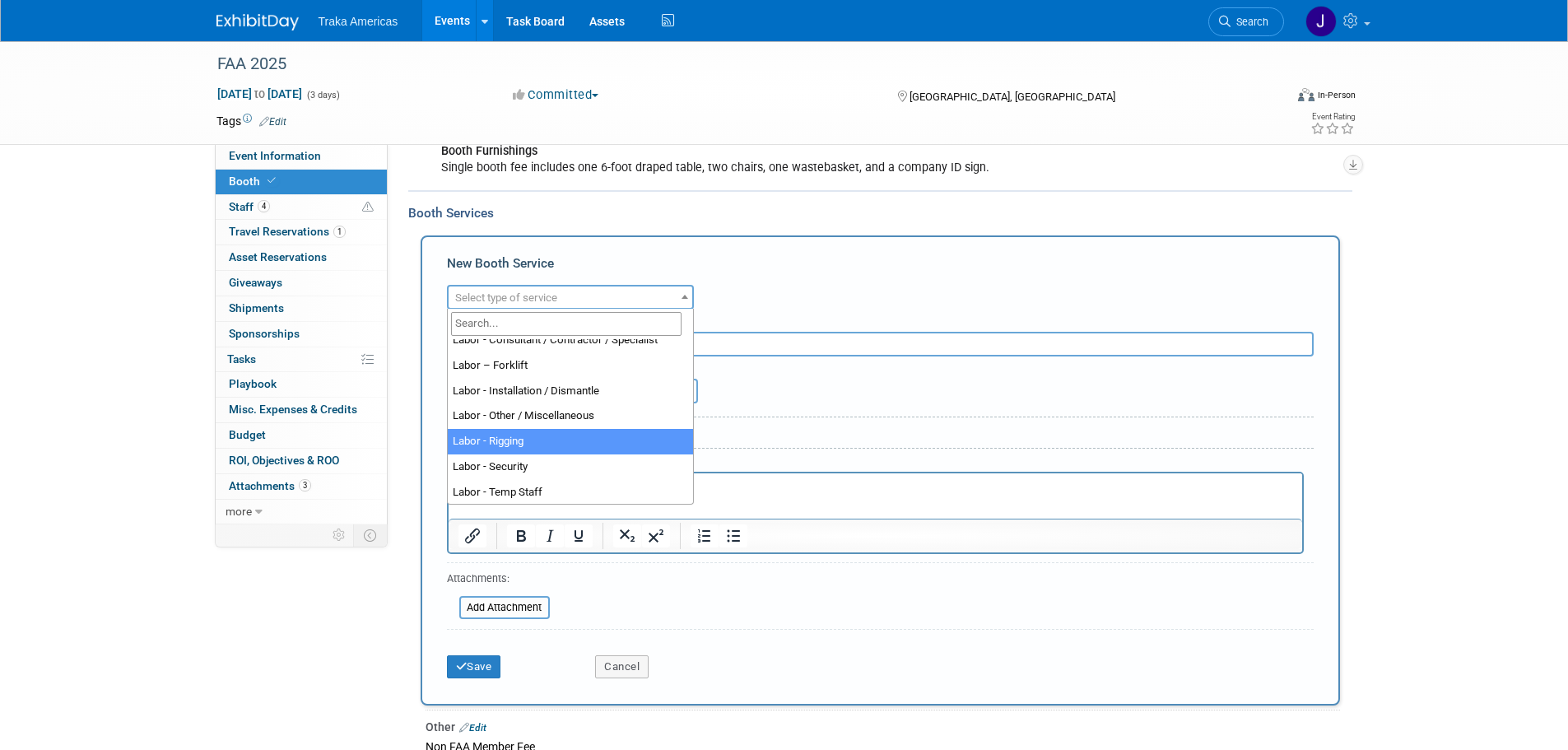
scroll to position [247, 0]
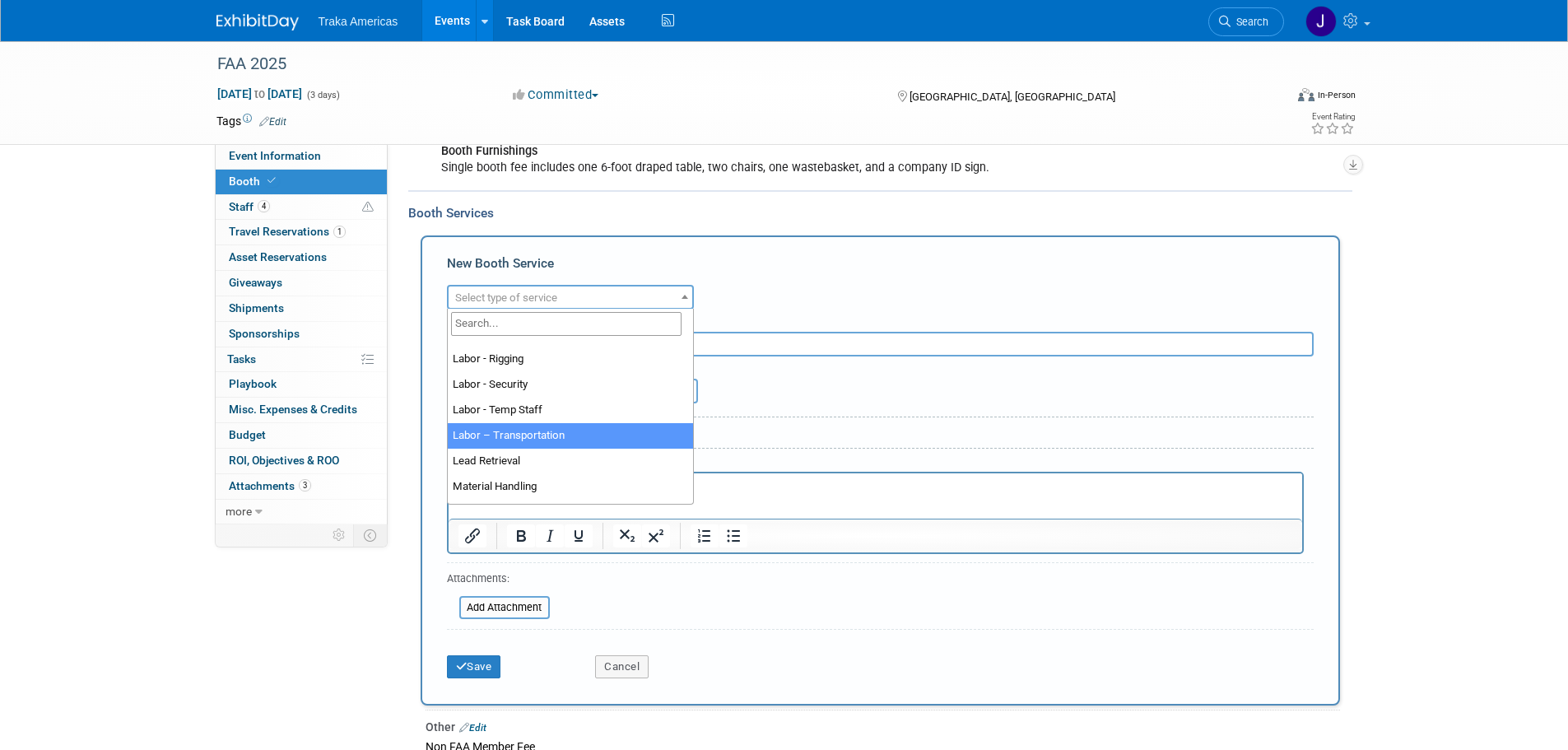
select select "15"
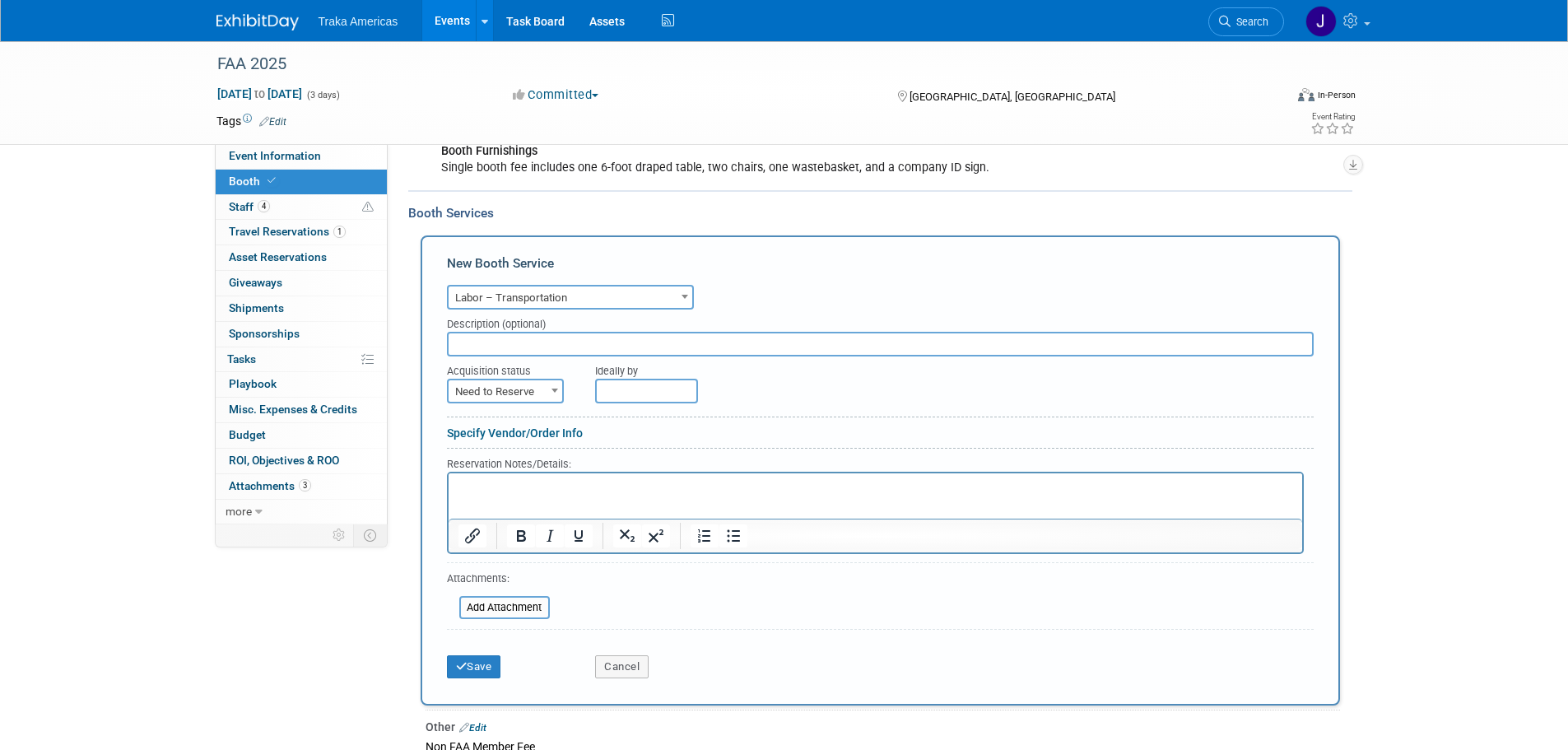
click at [509, 394] on span "Need to Reserve" at bounding box center [505, 392] width 114 height 23
select select "2"
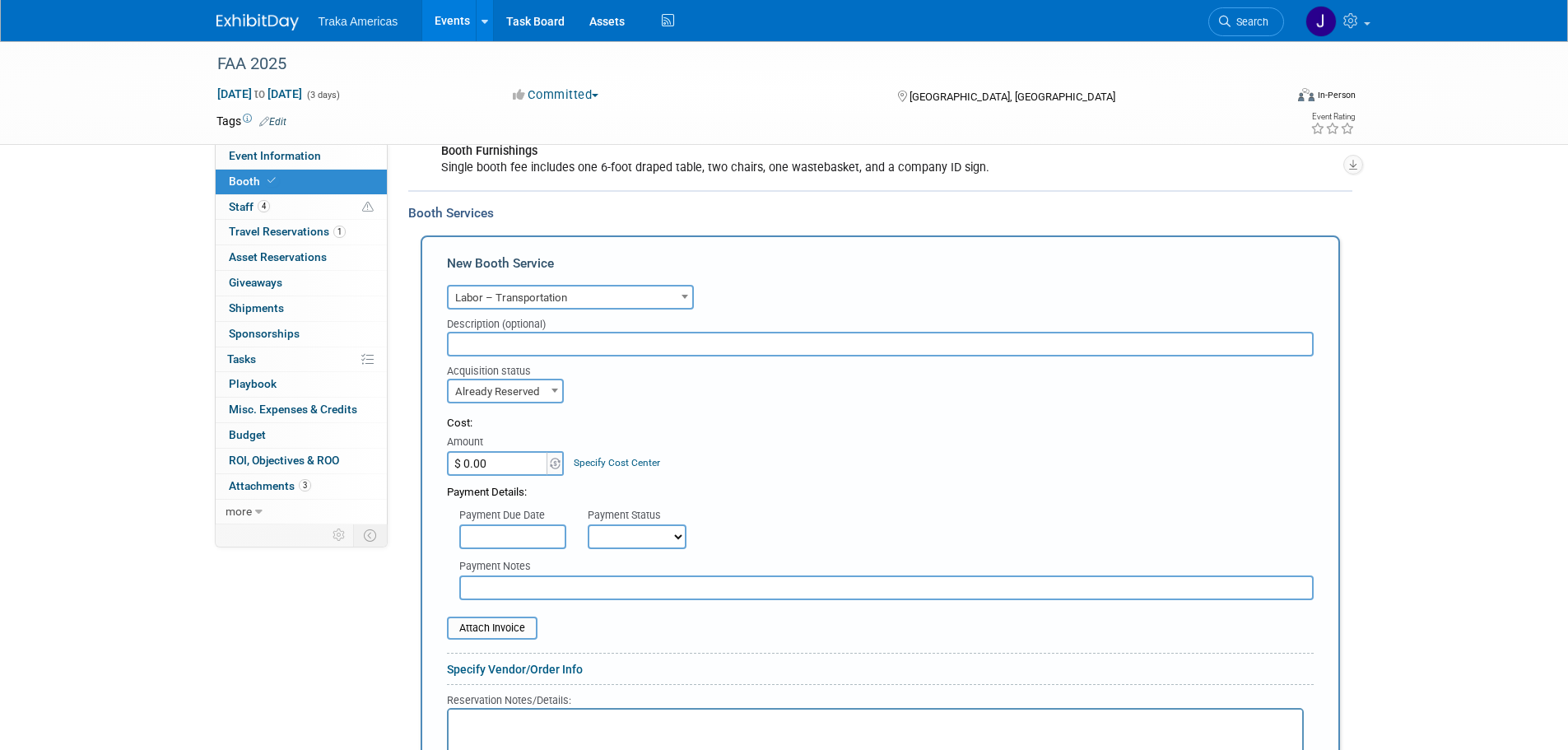
click at [494, 461] on input "$ 0.00" at bounding box center [498, 463] width 102 height 25
type input "$ 1,554.00"
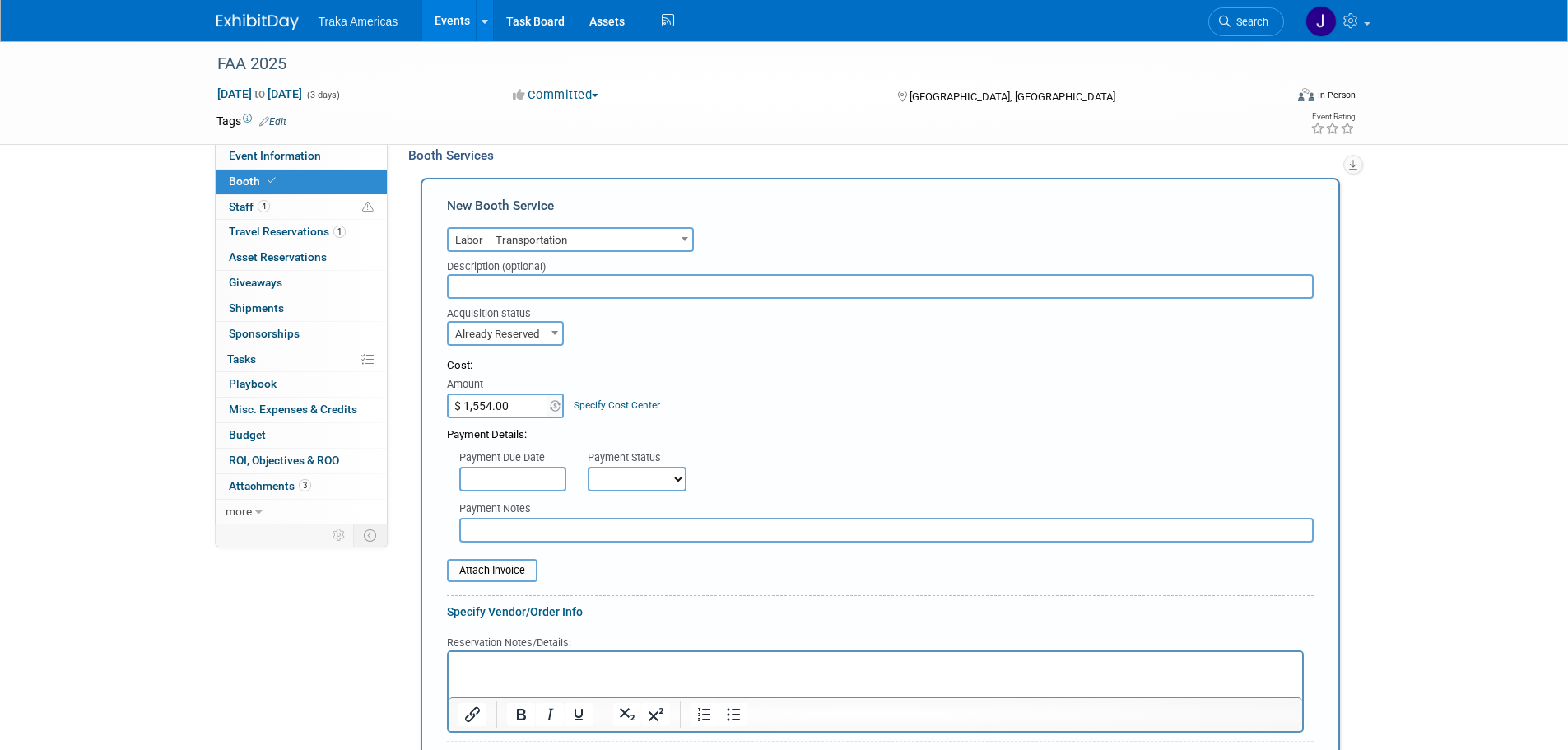
scroll to position [405, 0]
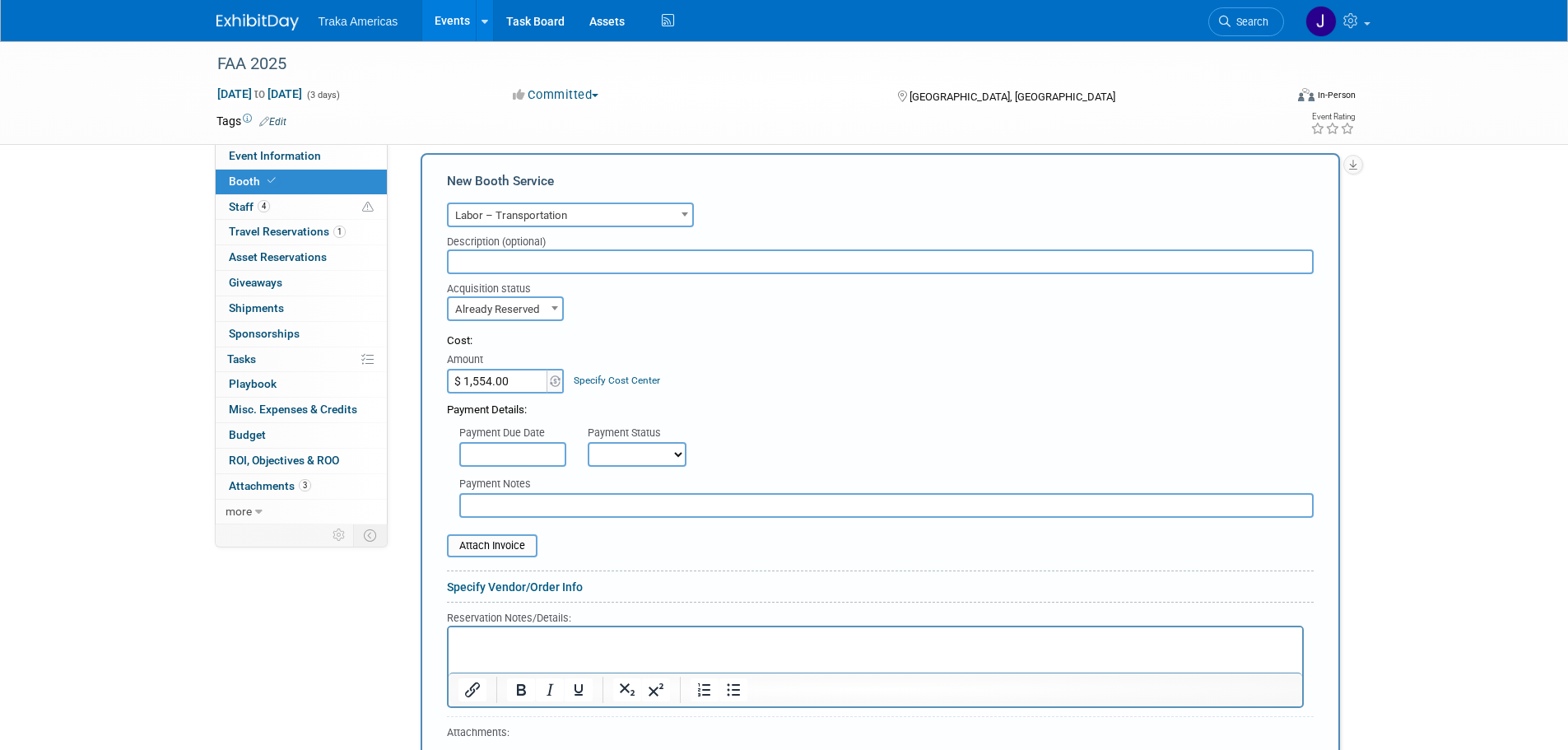
click at [753, 648] on html at bounding box center [874, 637] width 853 height 22
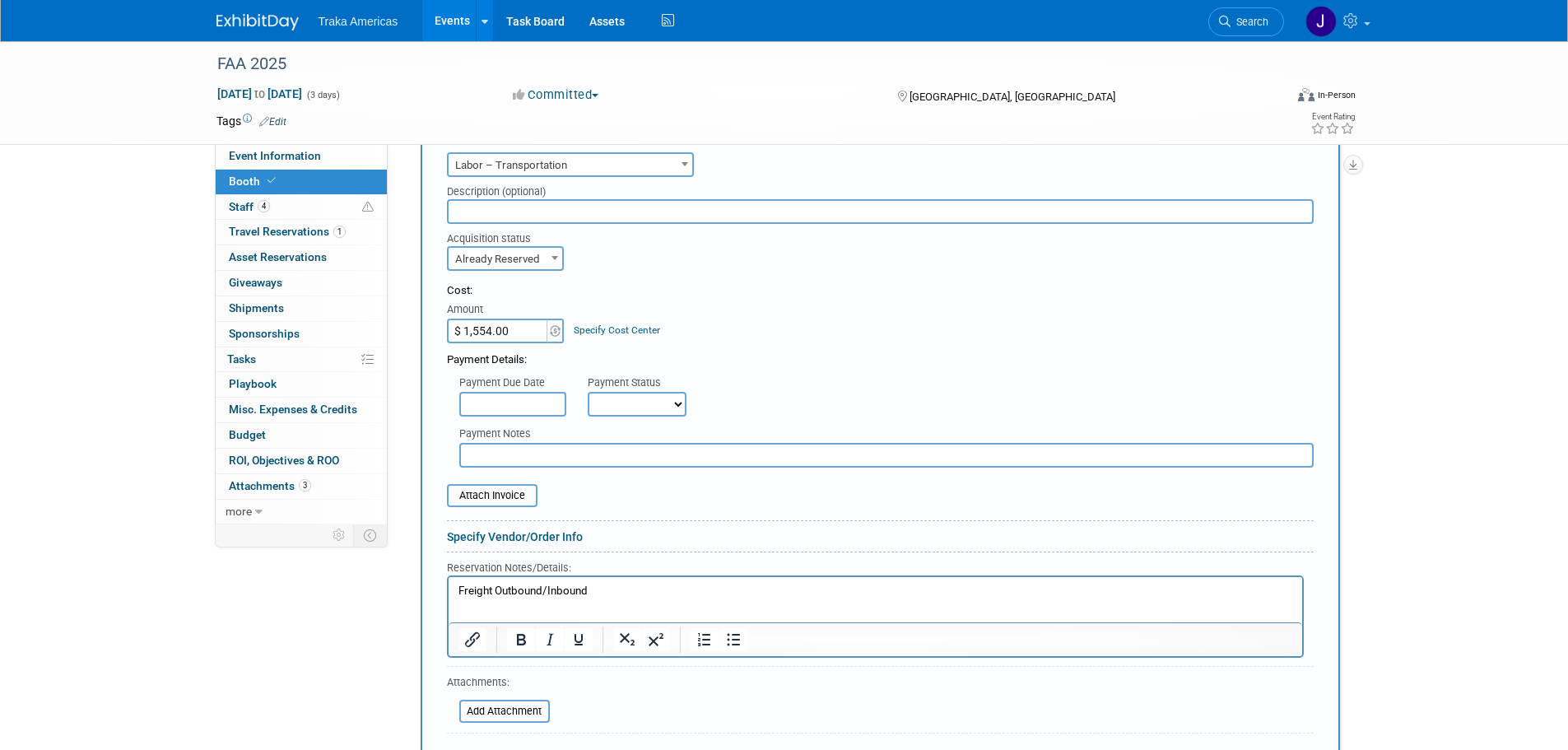
scroll to position [569, 0]
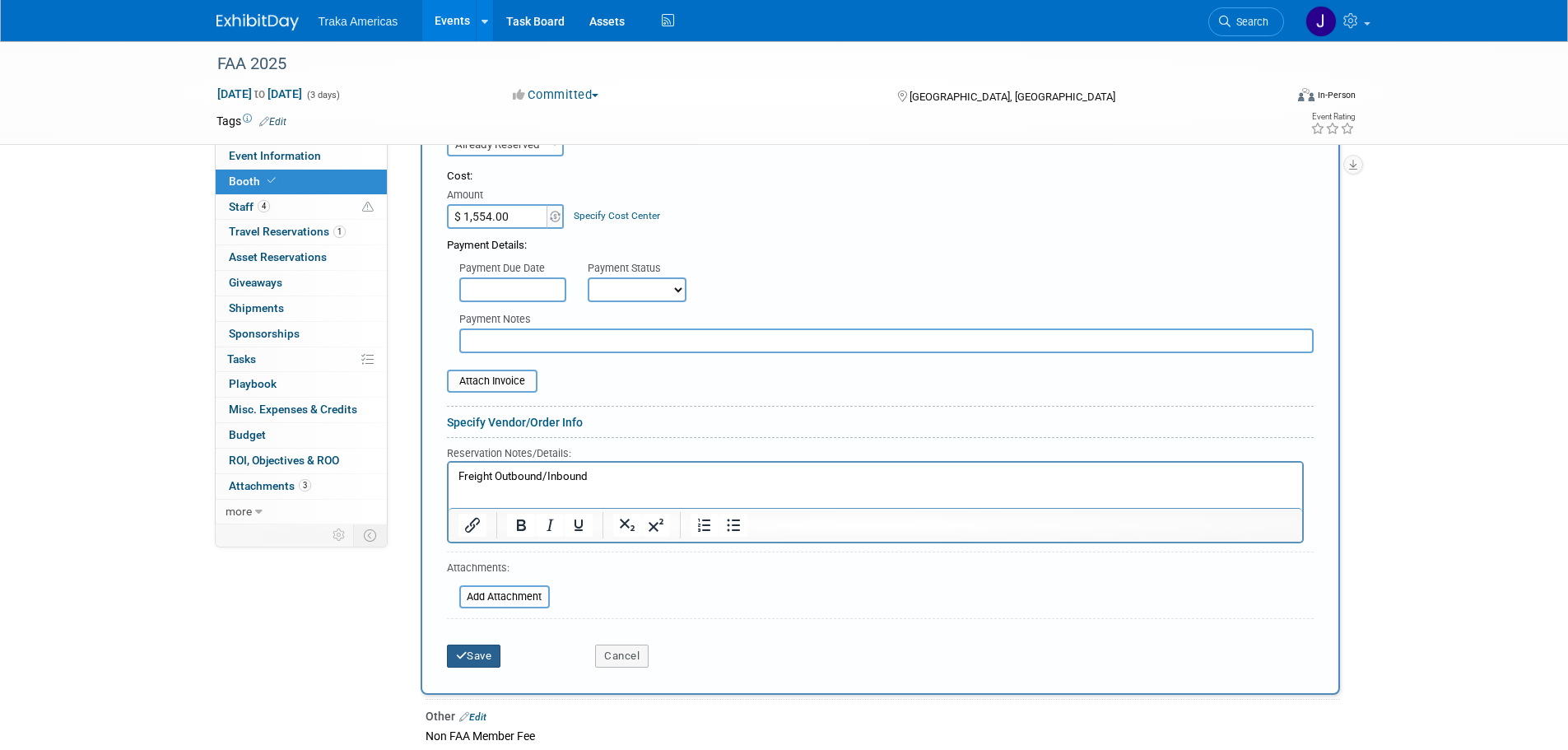
click at [490, 652] on button "Save" at bounding box center [474, 655] width 54 height 23
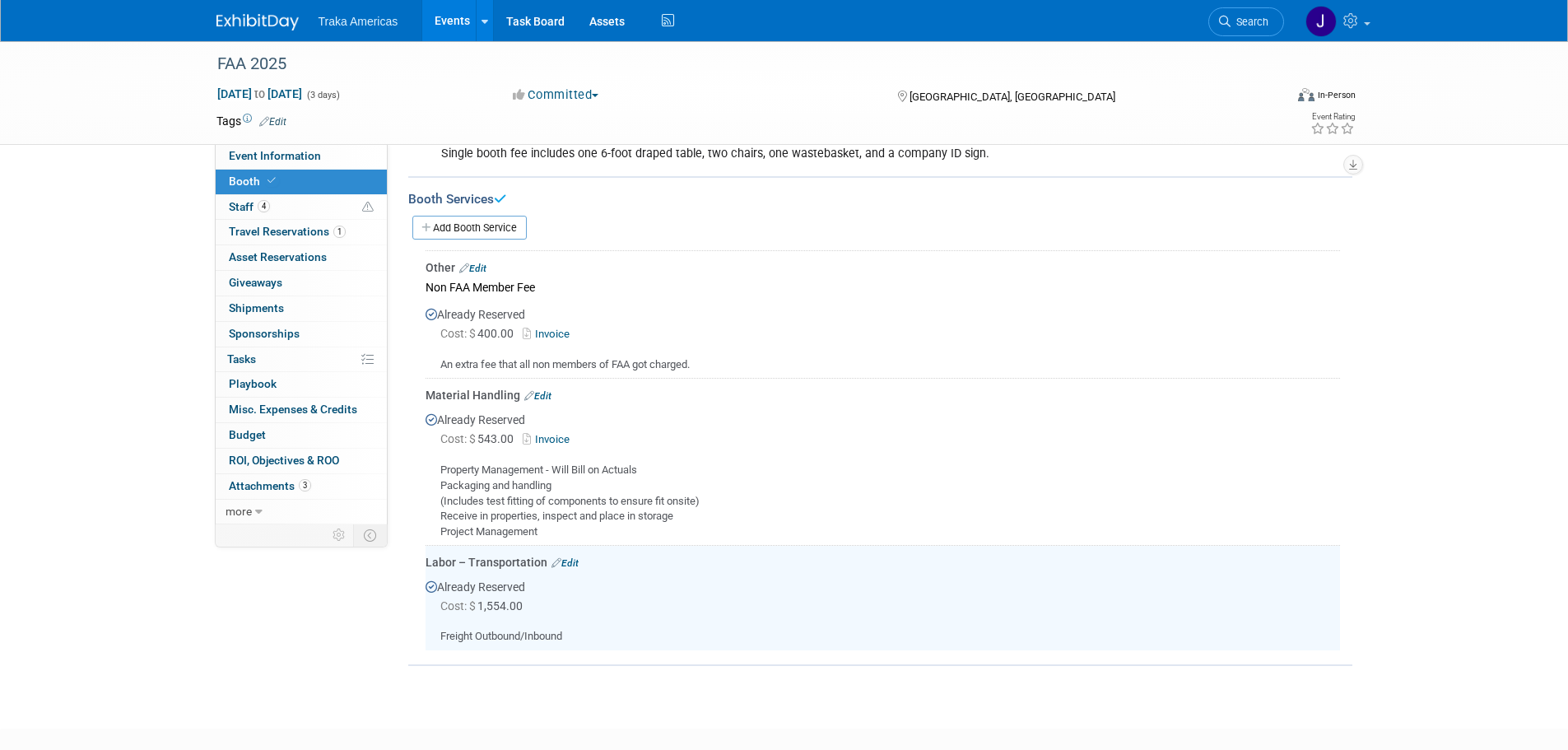
scroll to position [263, 0]
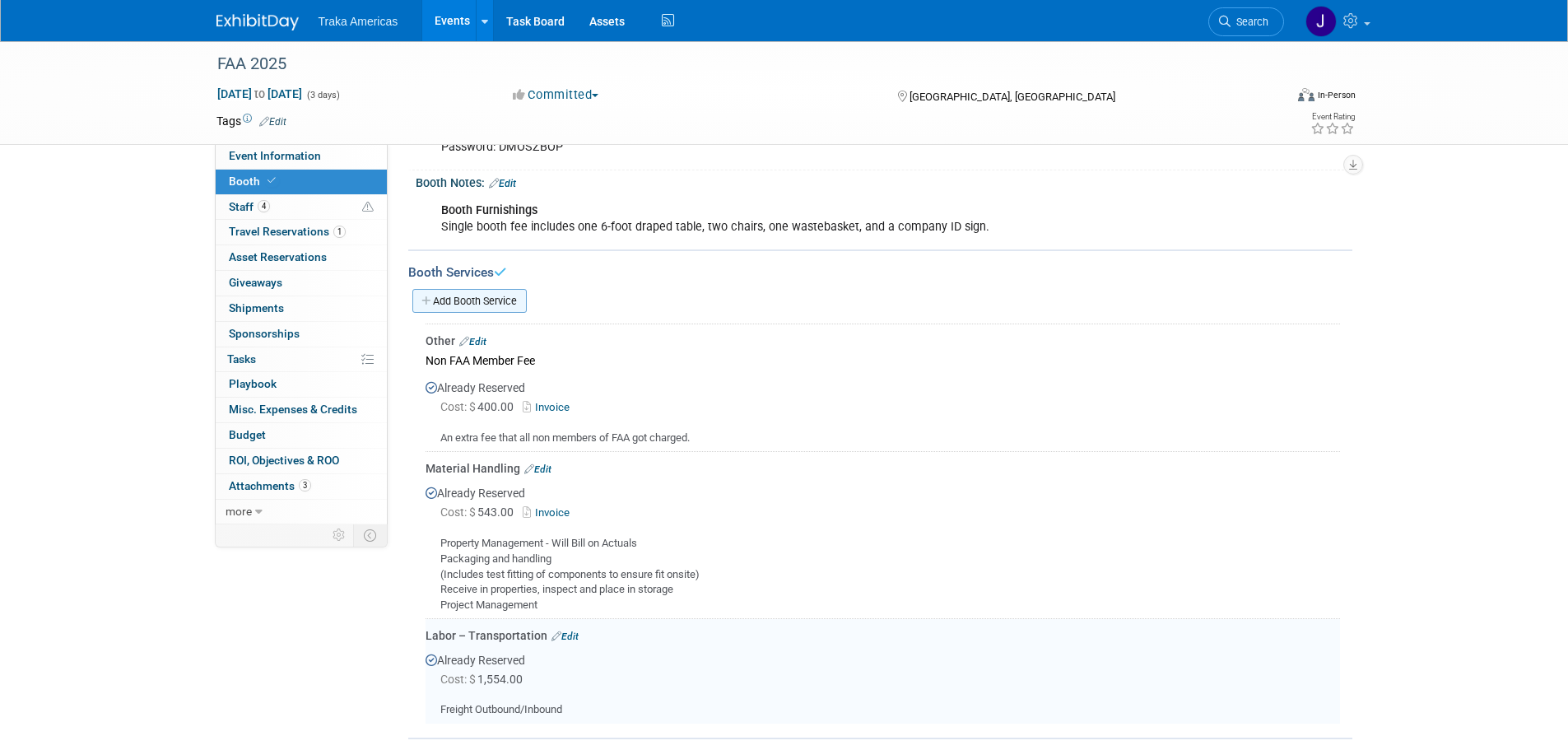
drag, startPoint x: 515, startPoint y: 284, endPoint x: 521, endPoint y: 294, distance: 11.7
click at [523, 288] on div "Add Booth Service" at bounding box center [880, 301] width 944 height 38
click at [521, 294] on link "Add Booth Service" at bounding box center [469, 301] width 115 height 24
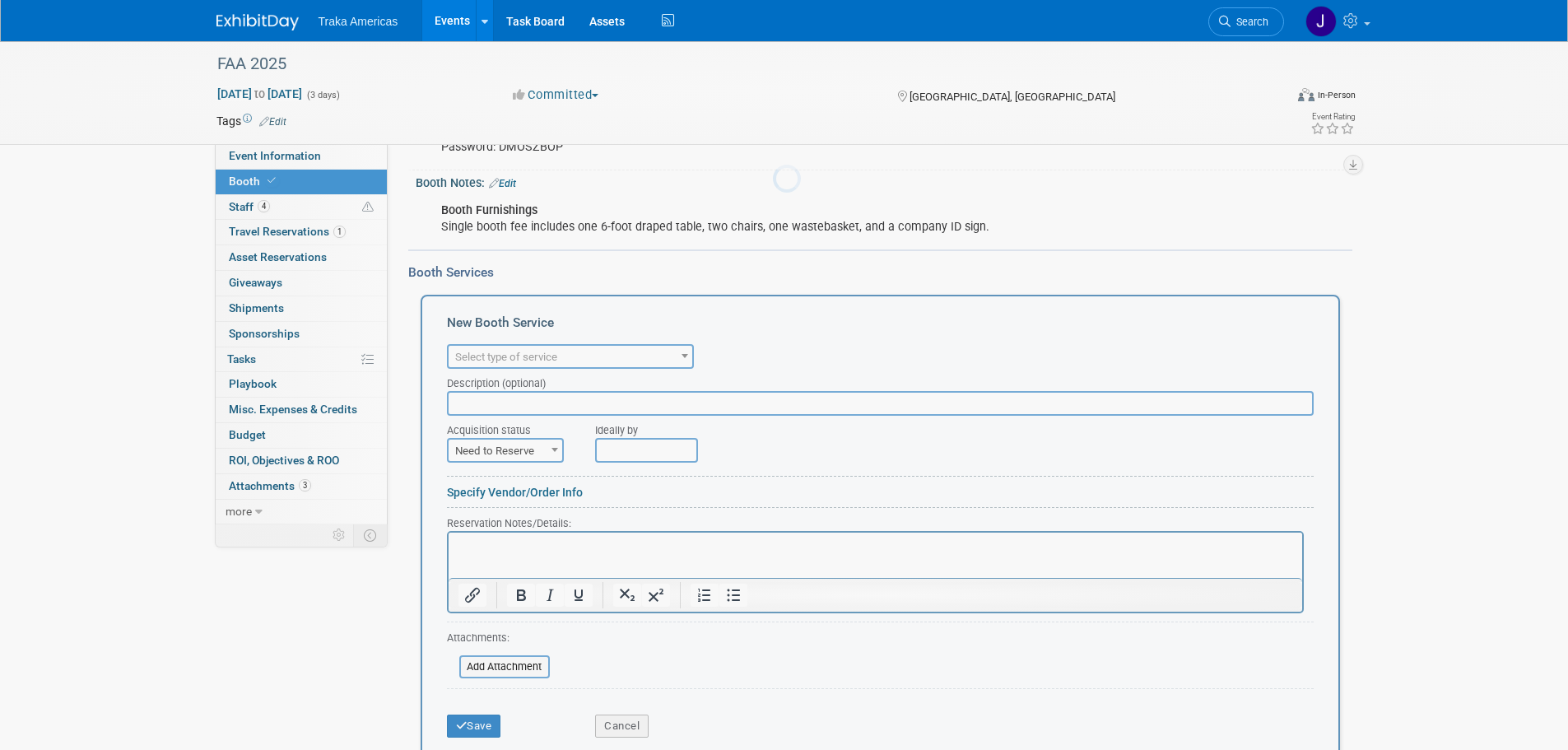
scroll to position [0, 0]
click at [522, 350] on span "Select type of service" at bounding box center [505, 356] width 102 height 12
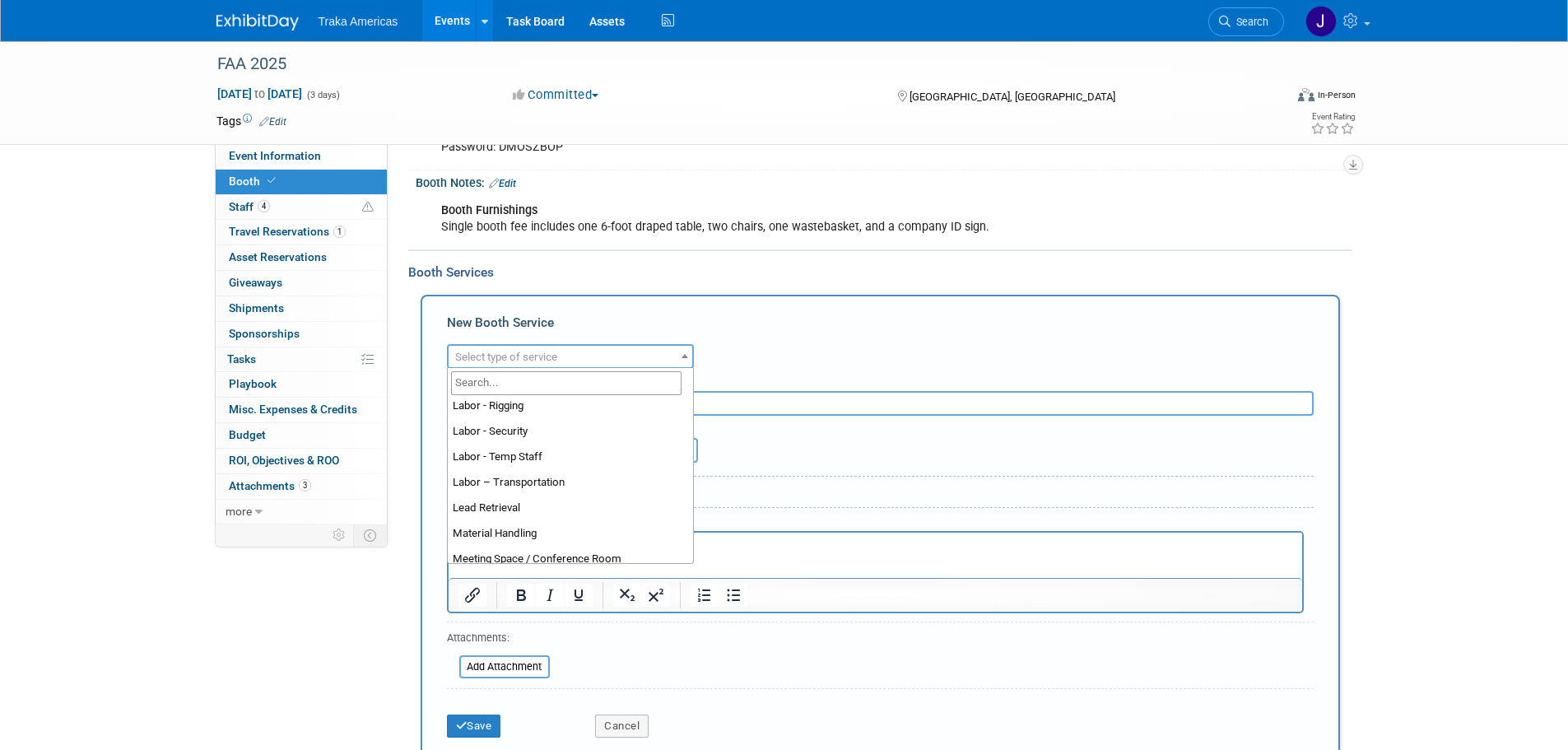
scroll to position [412, 0]
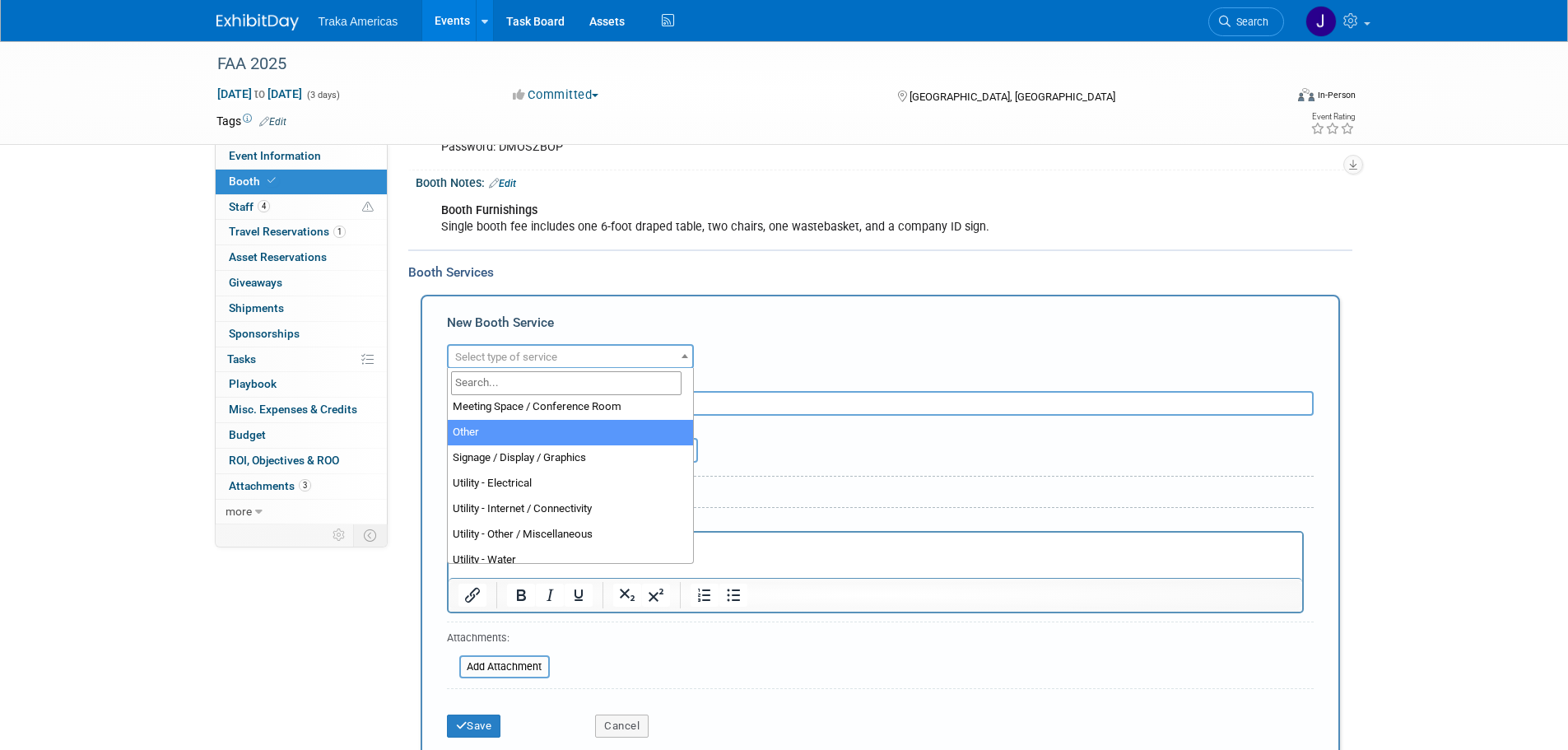
select select "1"
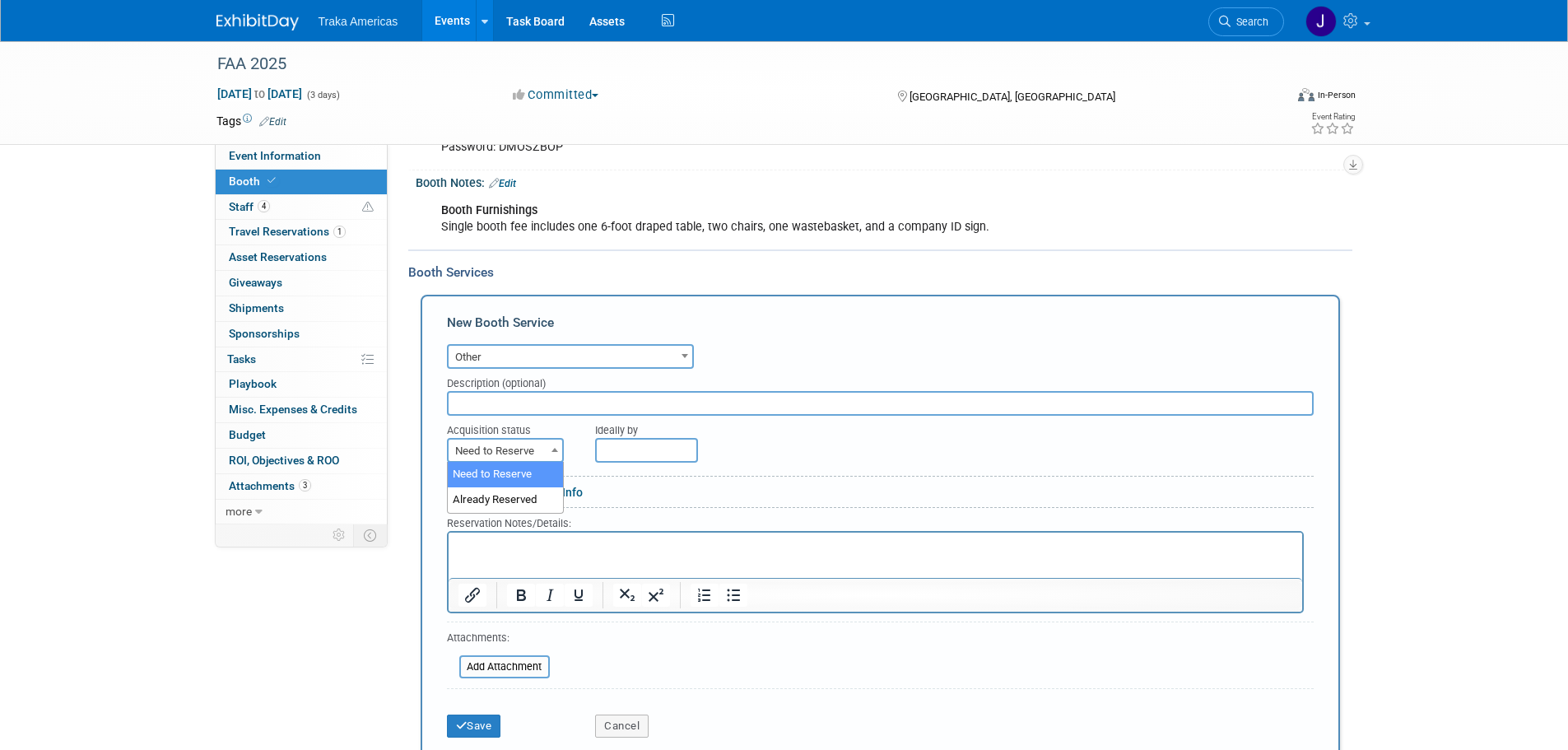
click at [536, 439] on span "Need to Reserve" at bounding box center [505, 450] width 114 height 23
select select "2"
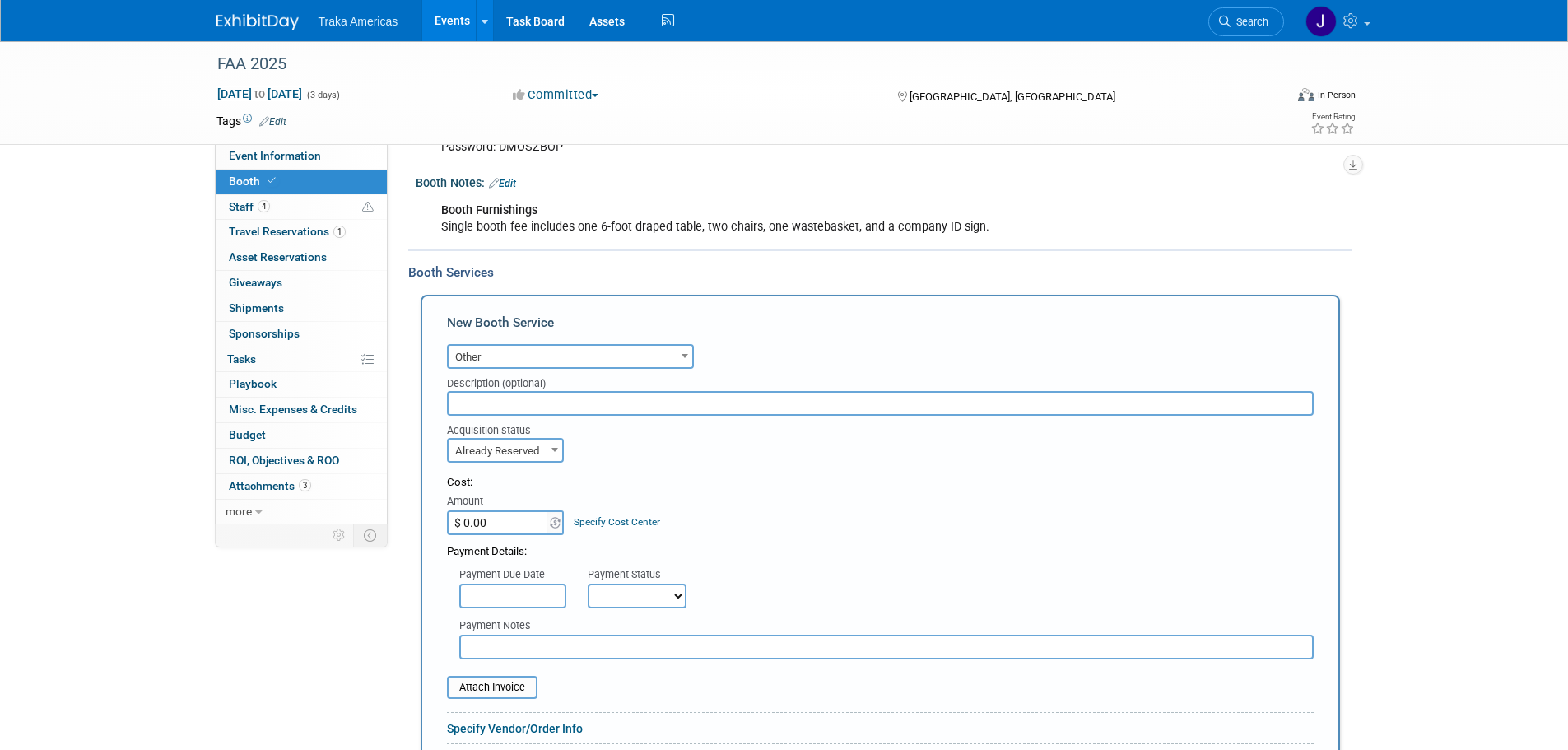
click at [511, 523] on input "$ 0.00" at bounding box center [498, 523] width 102 height 25
type input "$ 189.36"
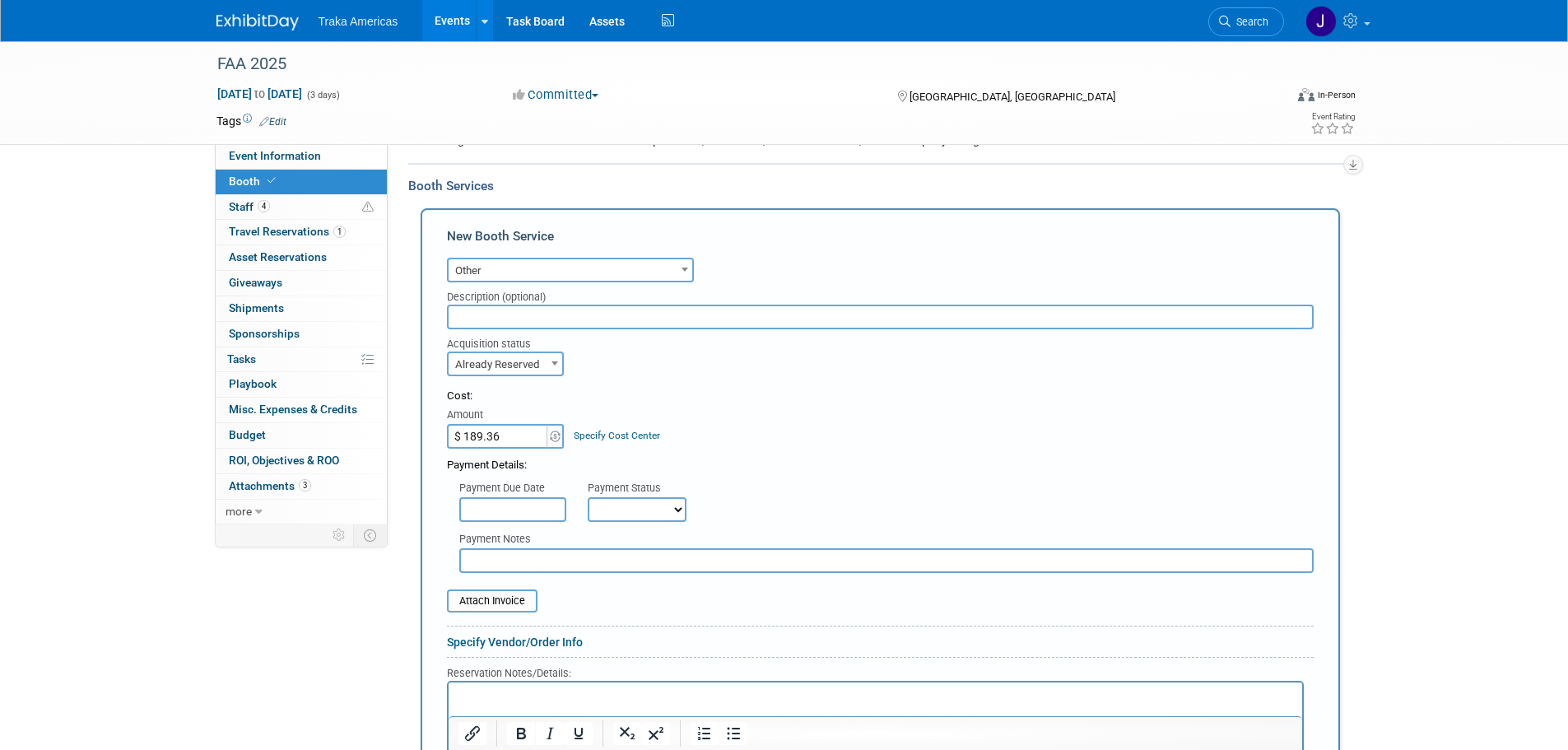
scroll to position [428, 0]
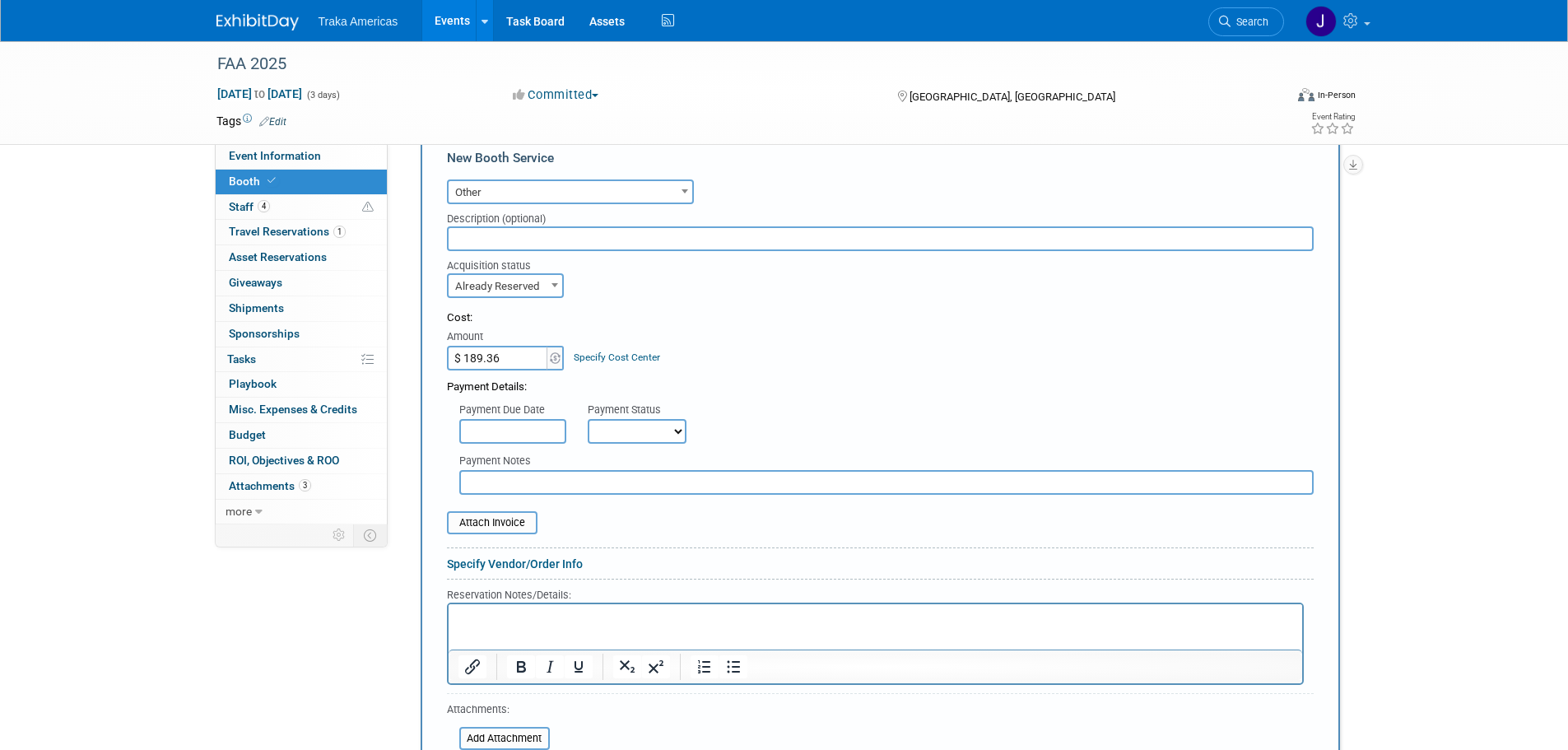
click at [515, 620] on p "Rich Text Area. Press ALT-0 for help." at bounding box center [874, 617] width 834 height 15
click at [501, 617] on p "Tax at 9/03%" at bounding box center [874, 617] width 834 height 15
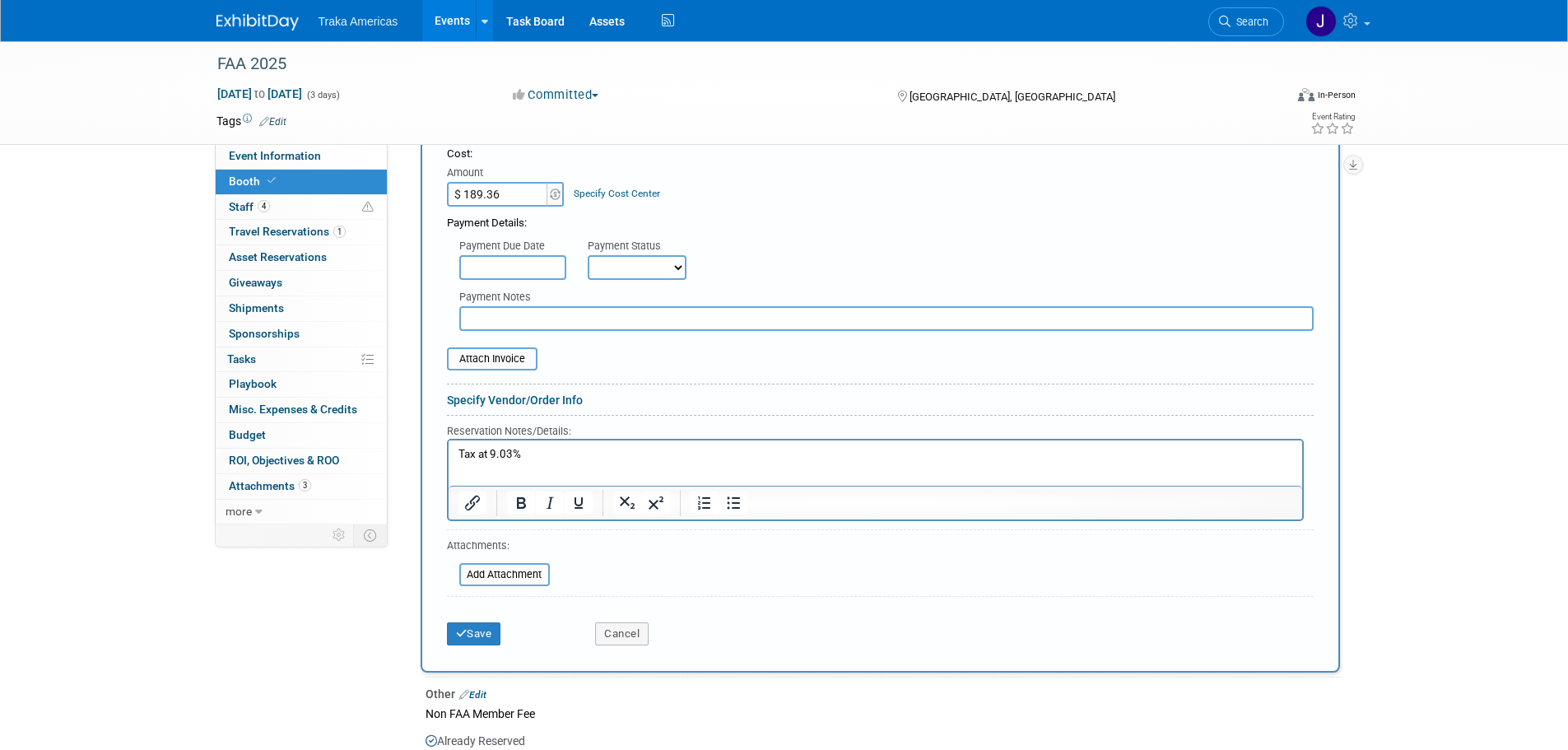
scroll to position [592, 0]
click at [485, 629] on button "Save" at bounding box center [474, 633] width 54 height 23
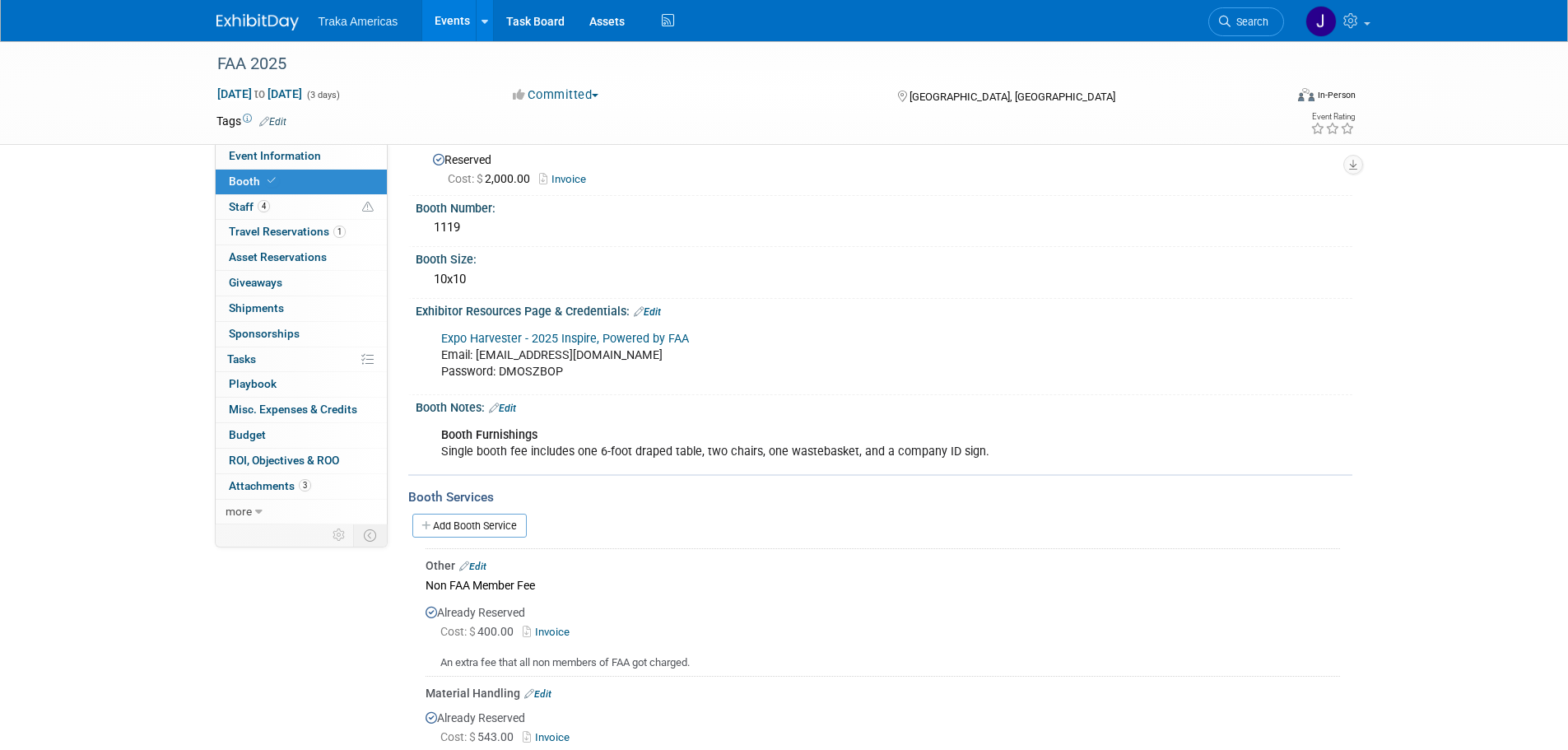
scroll to position [0, 0]
